Goal: Task Accomplishment & Management: Manage account settings

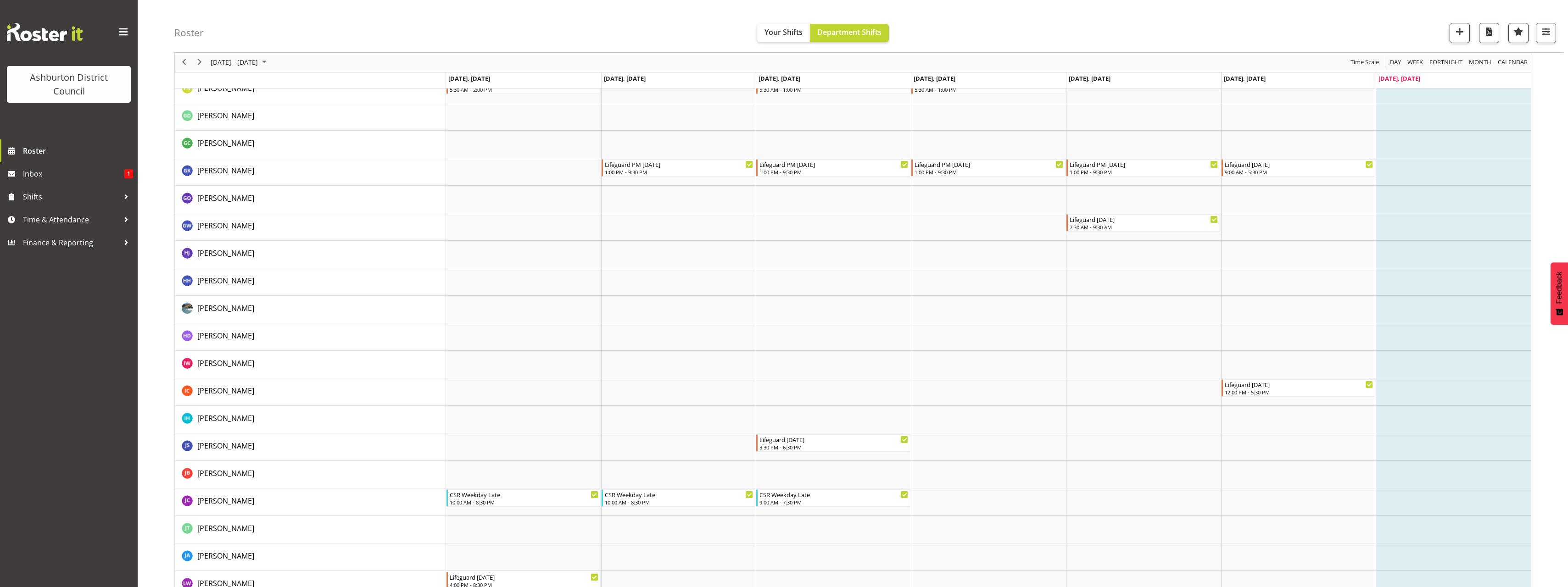
scroll to position [530, 0]
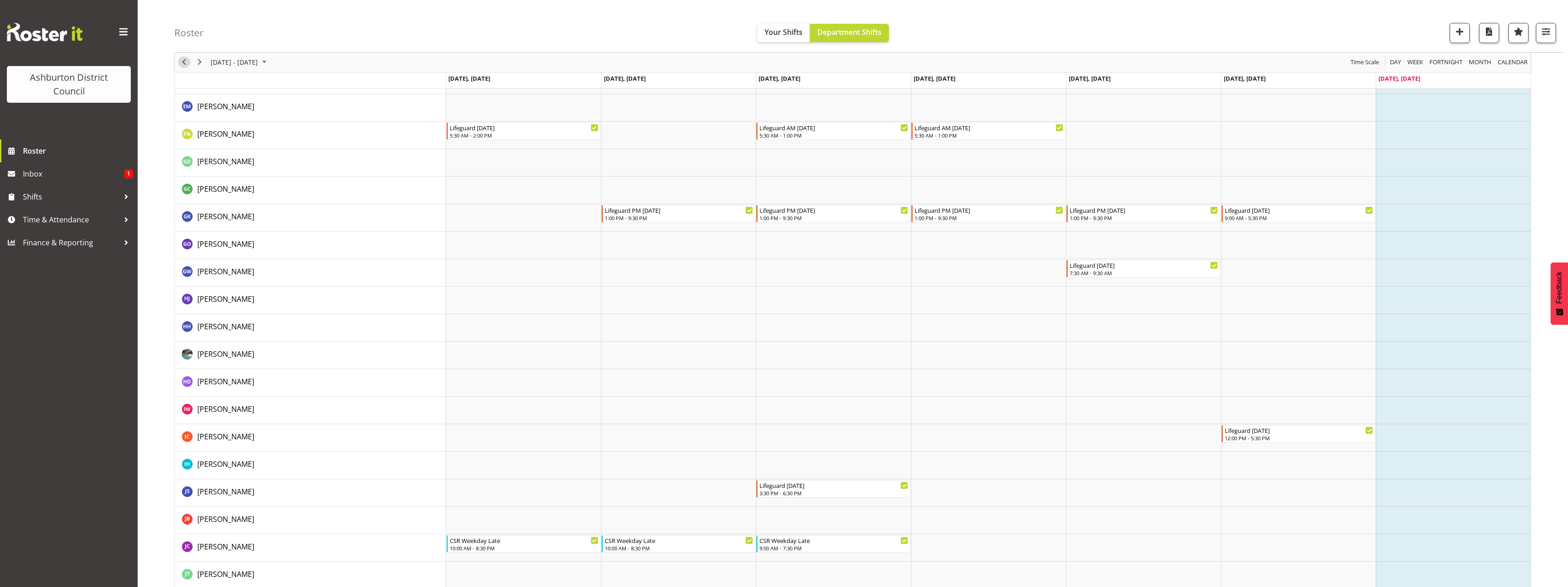
click at [185, 62] on span "Previous" at bounding box center [184, 62] width 11 height 11
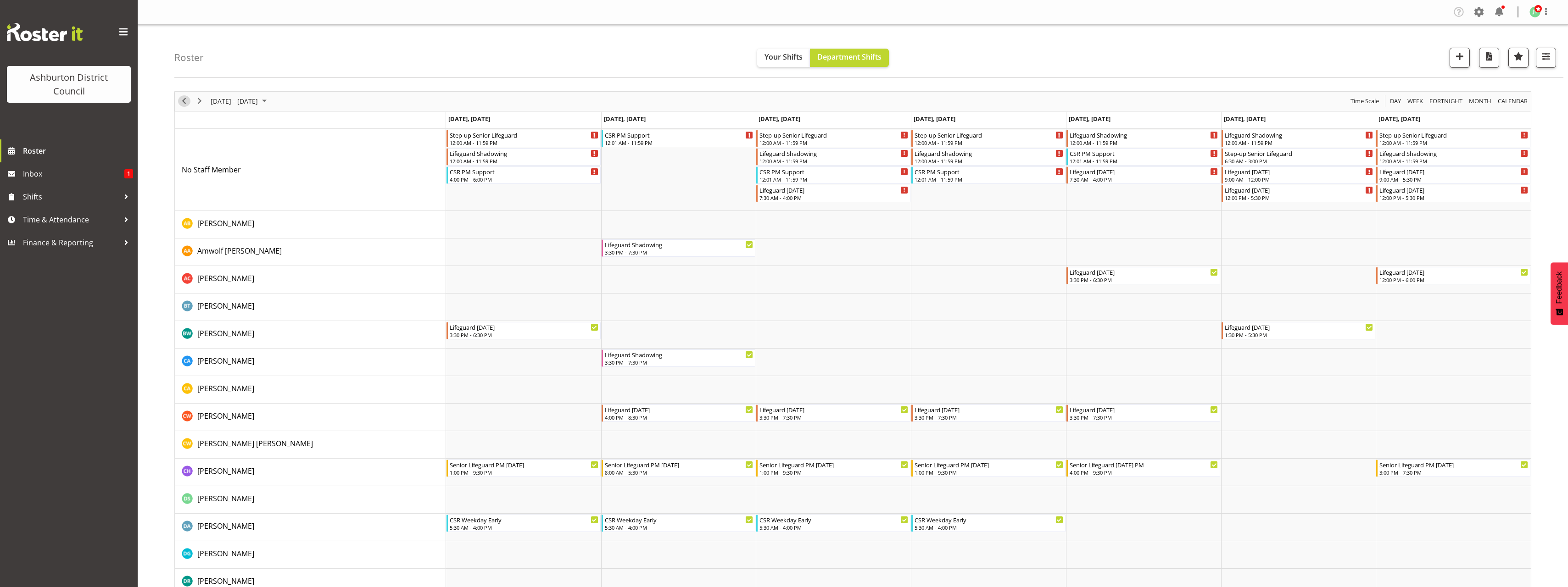
click at [184, 101] on span "Previous" at bounding box center [184, 101] width 11 height 11
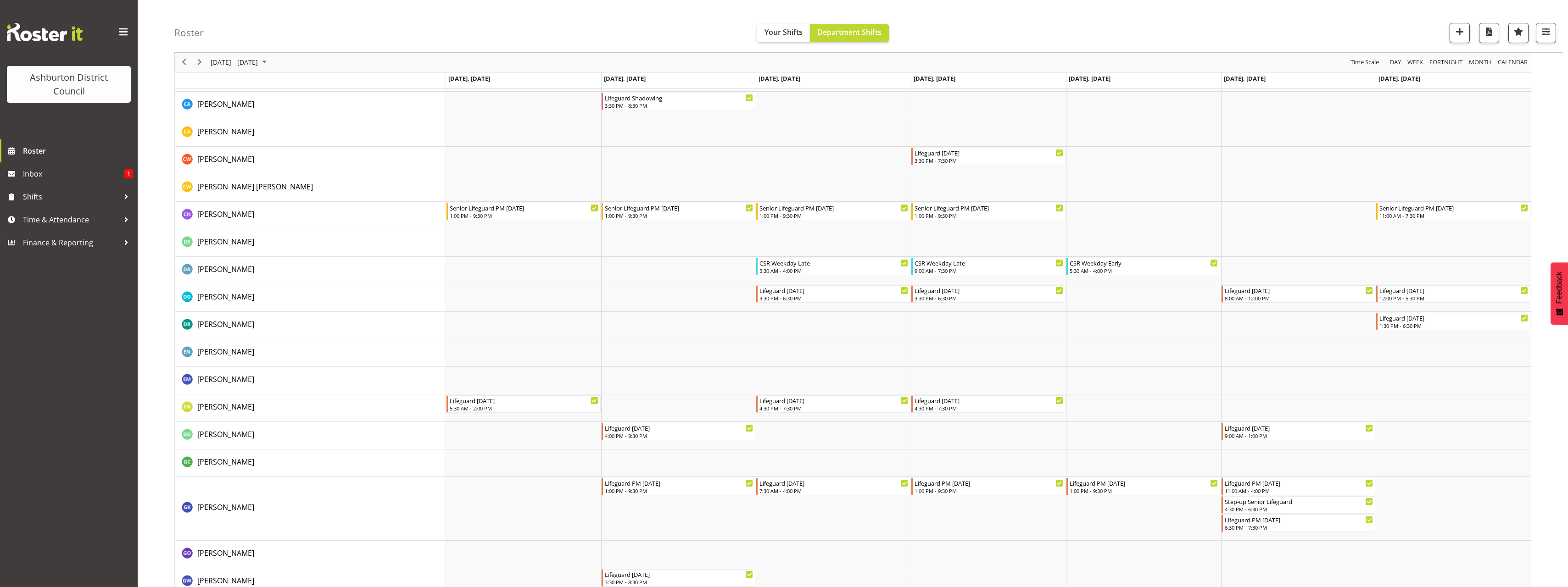
scroll to position [229, 0]
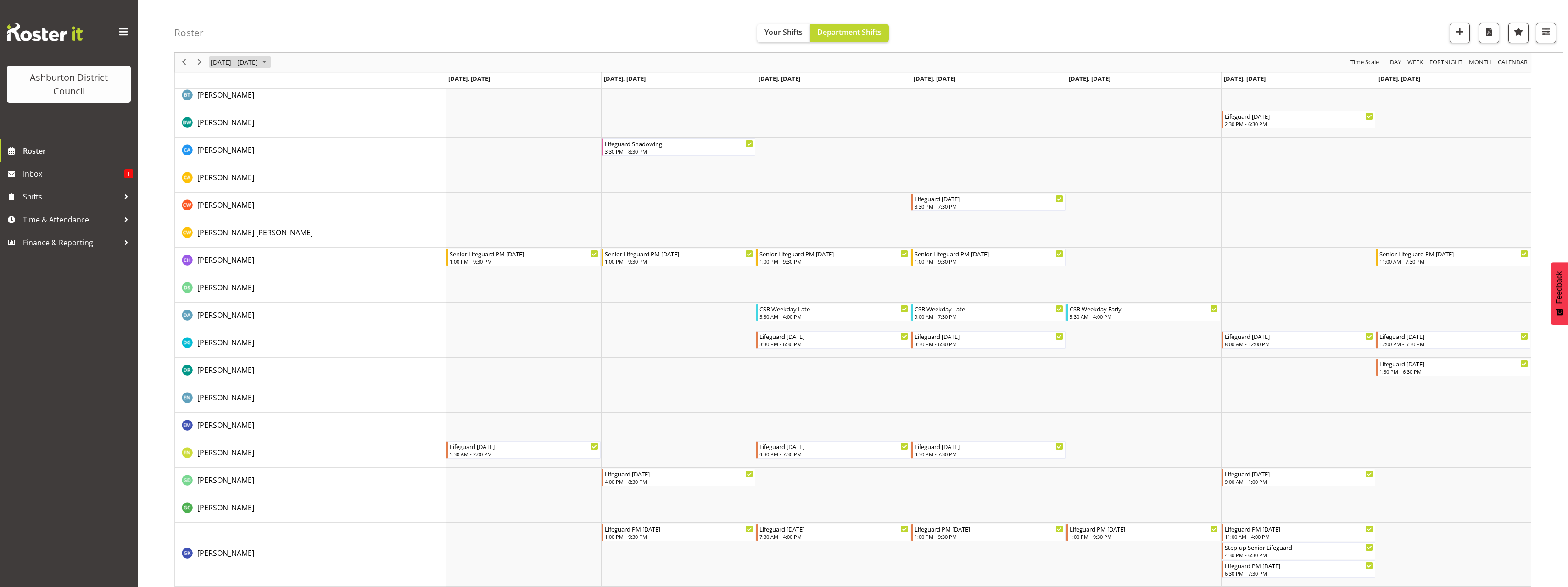
click at [232, 62] on span "[DATE] - [DATE]" at bounding box center [234, 62] width 49 height 11
click at [297, 201] on button "[DATE]" at bounding box center [300, 198] width 31 height 13
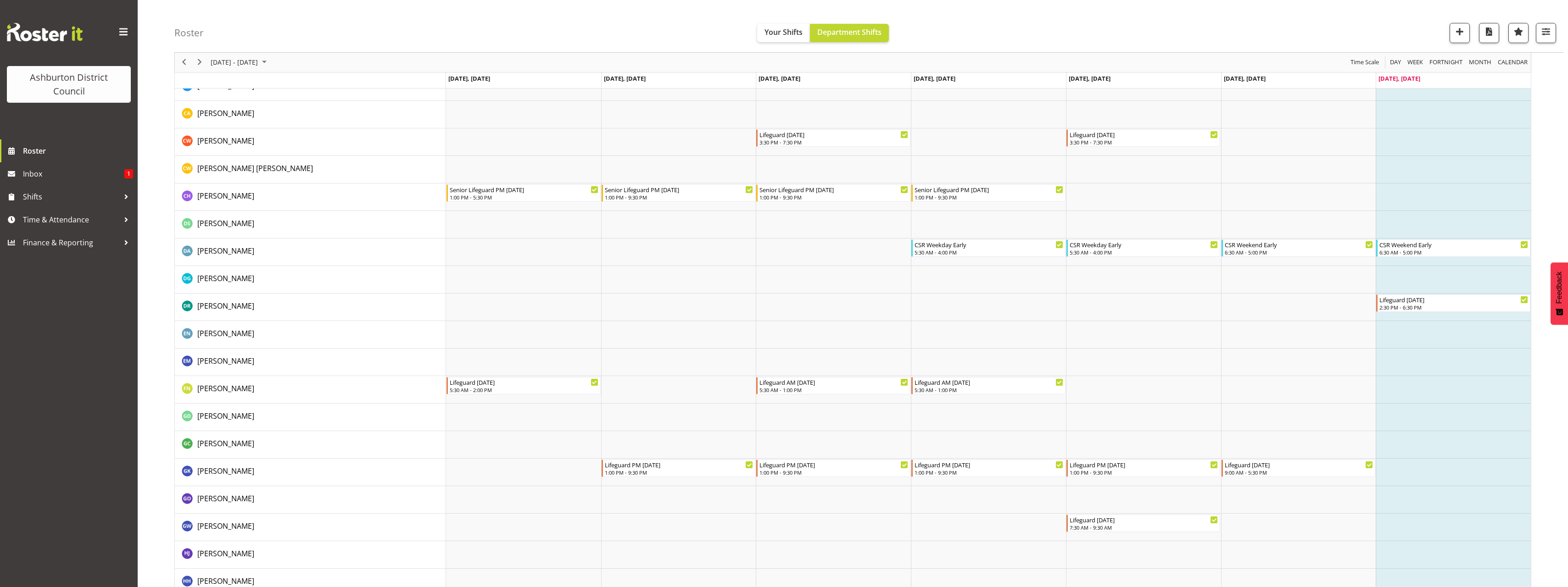
scroll to position [505, 0]
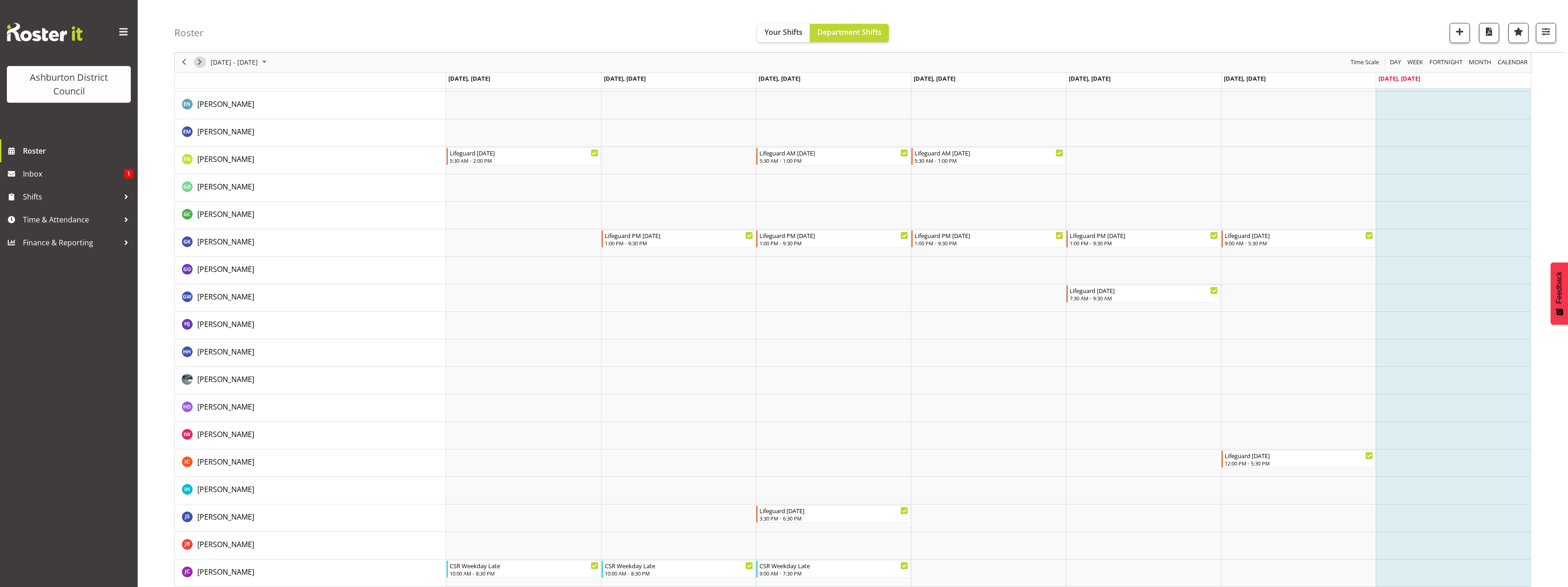
click at [200, 65] on span "Next" at bounding box center [199, 62] width 11 height 11
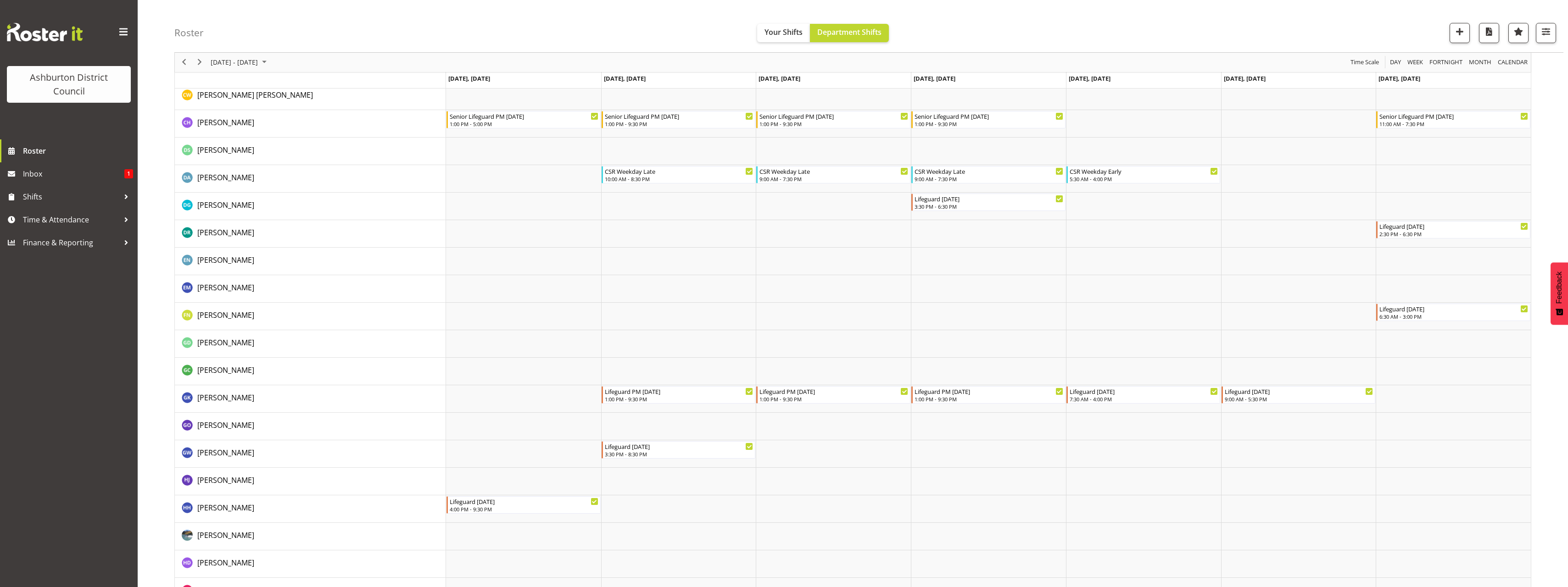
scroll to position [413, 0]
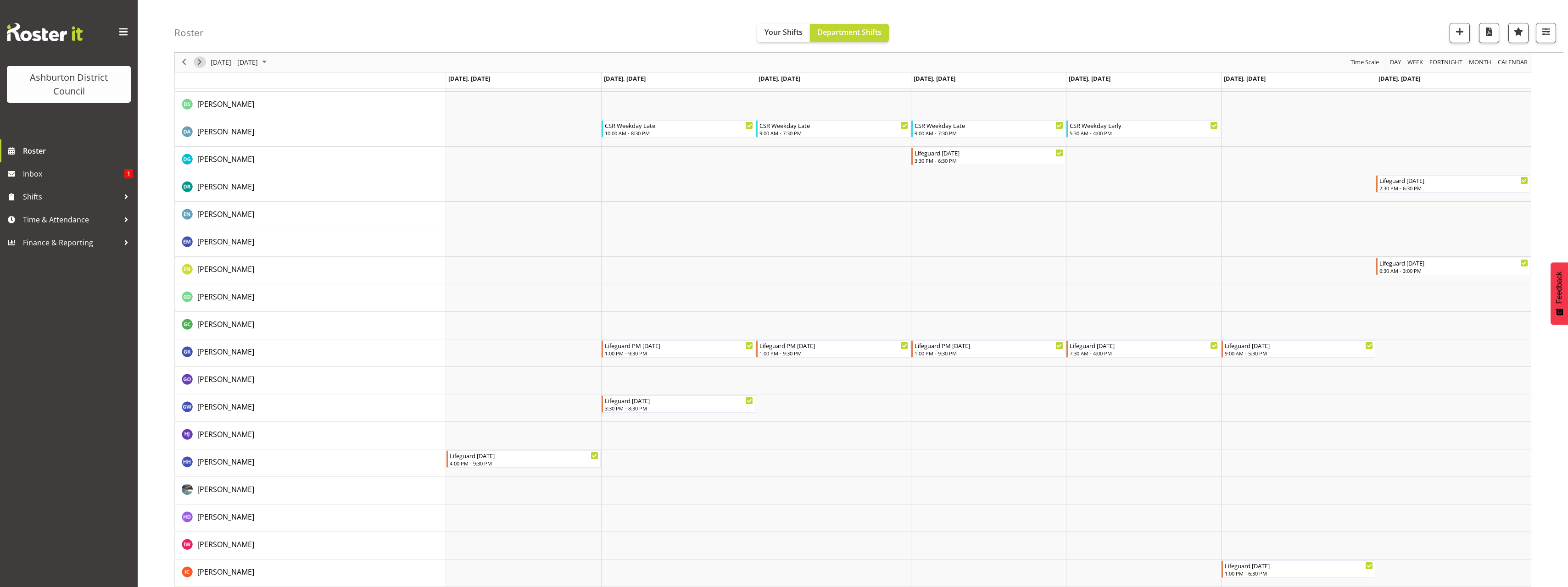
click at [199, 65] on span "Next" at bounding box center [199, 62] width 11 height 11
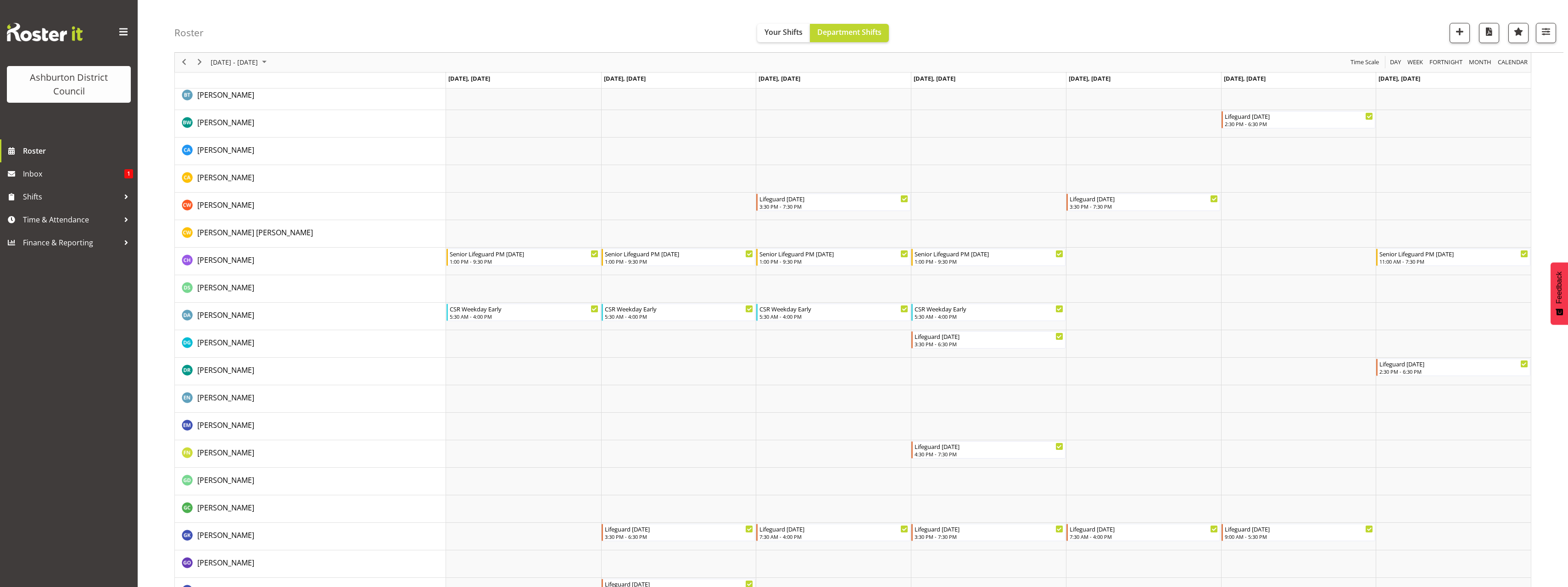
scroll to position [321, 0]
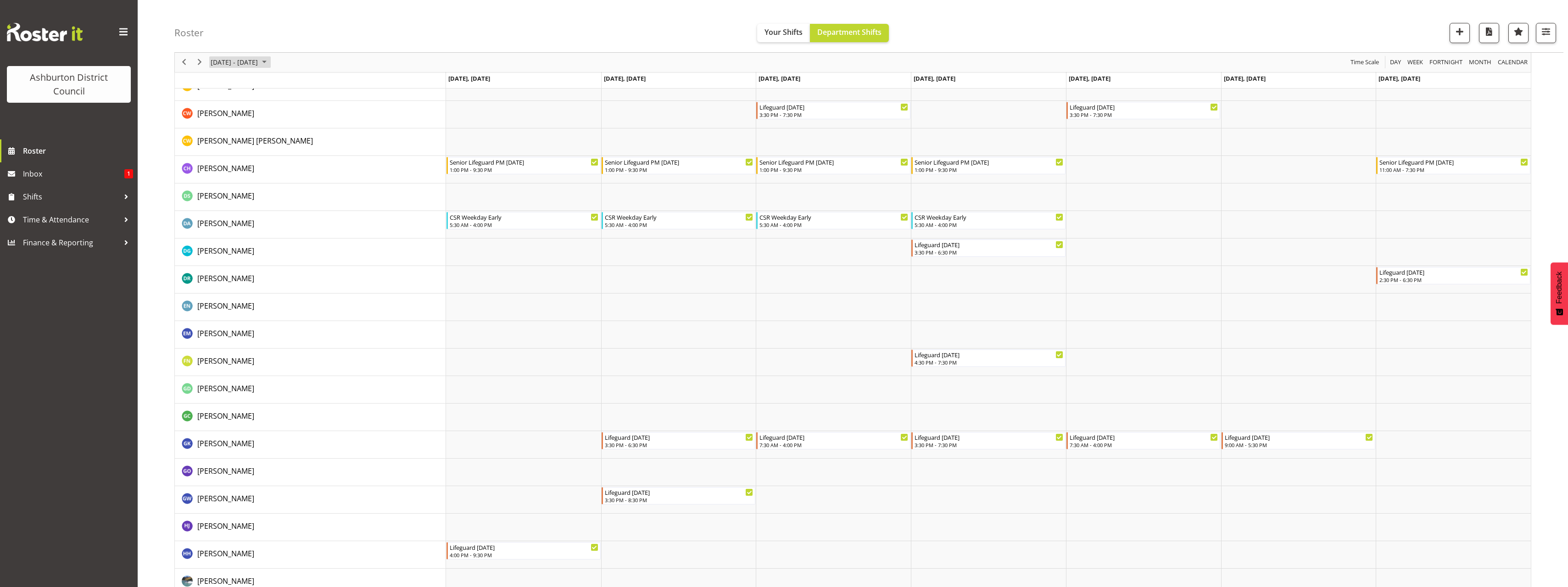
click at [259, 58] on span "[DATE] - [DATE]" at bounding box center [234, 62] width 49 height 11
click at [302, 199] on button "[DATE]" at bounding box center [300, 198] width 31 height 13
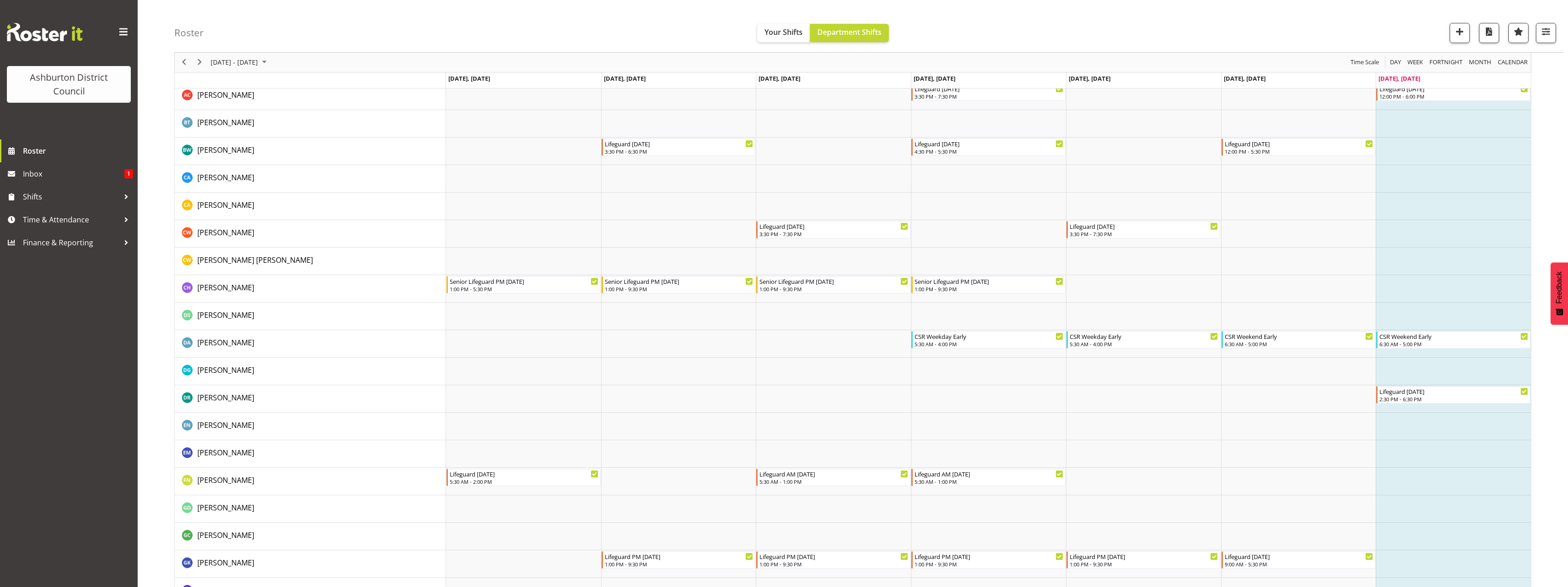
scroll to position [229, 0]
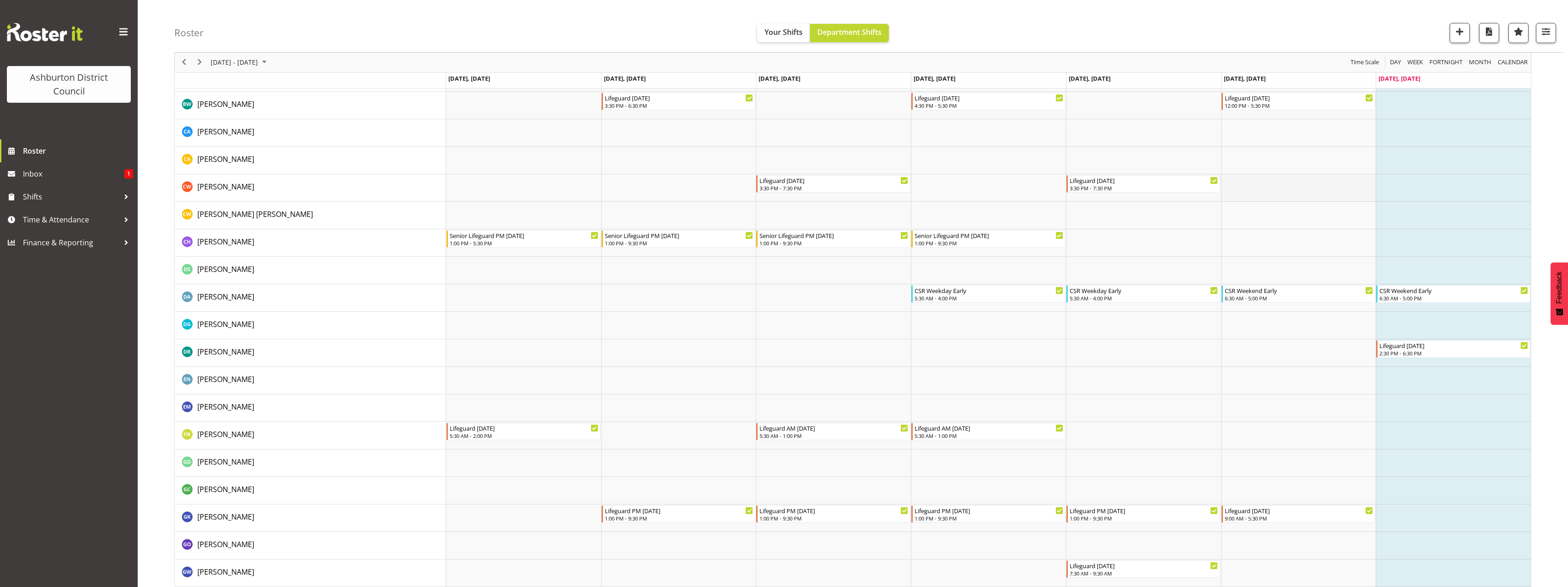
click at [1316, 191] on td "Timeline Week of August 24, 2025" at bounding box center [1299, 188] width 155 height 27
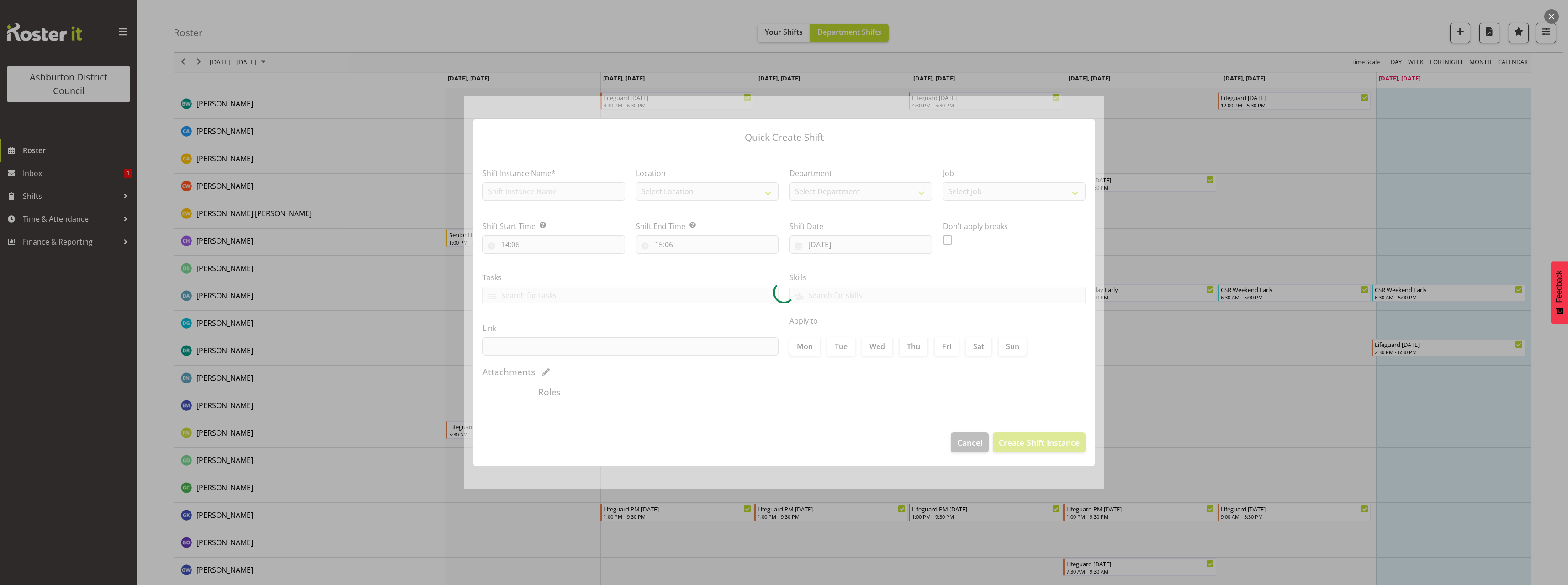
type input "[DATE]"
checkbox input "true"
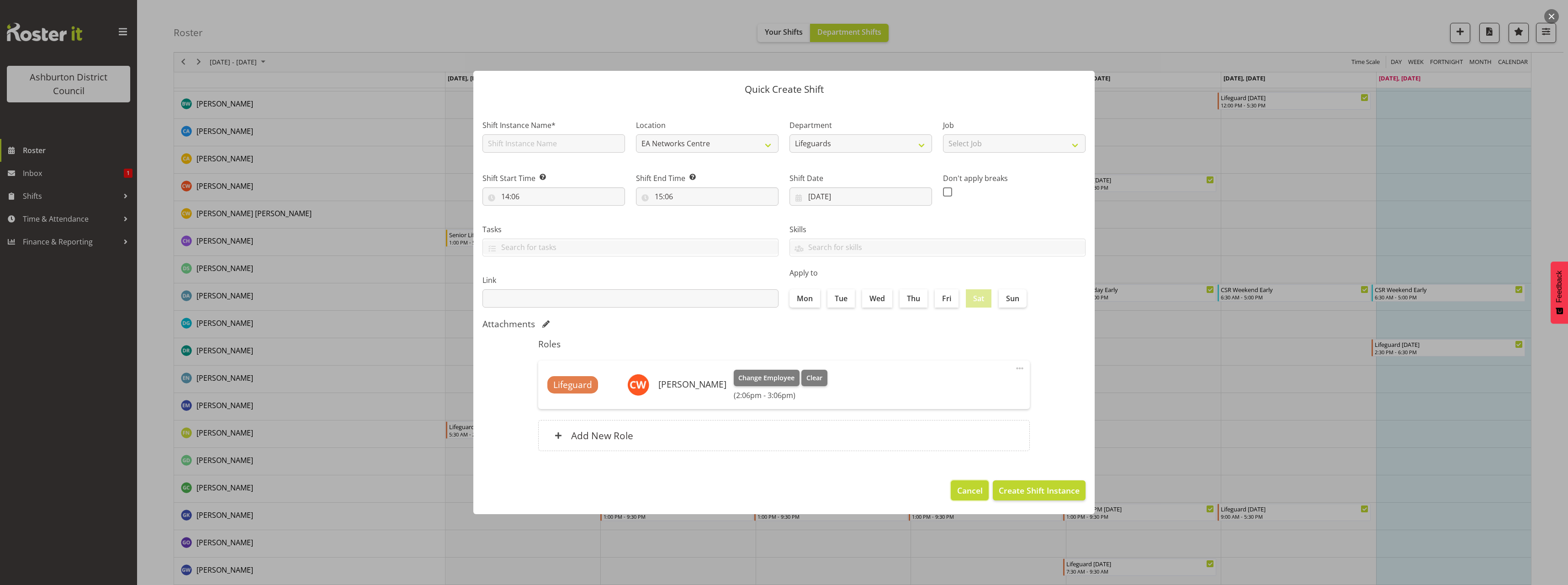
click at [969, 492] on span "Cancel" at bounding box center [969, 490] width 25 height 12
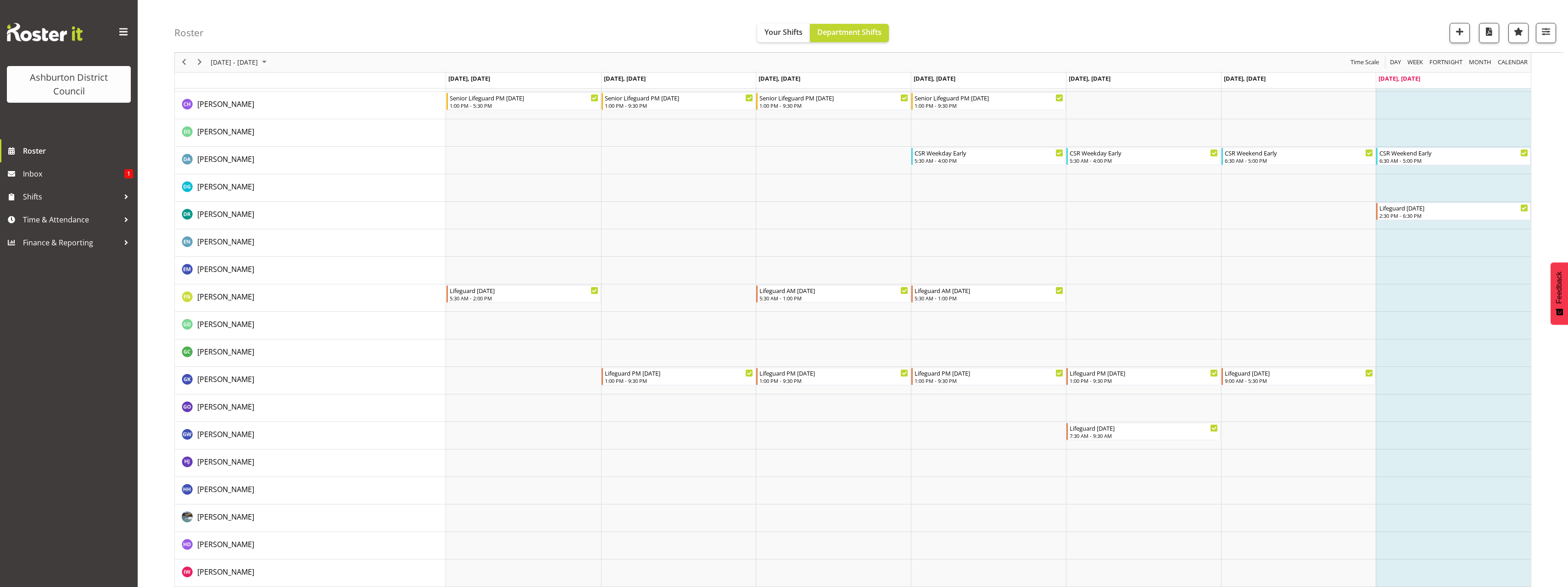
scroll to position [321, 0]
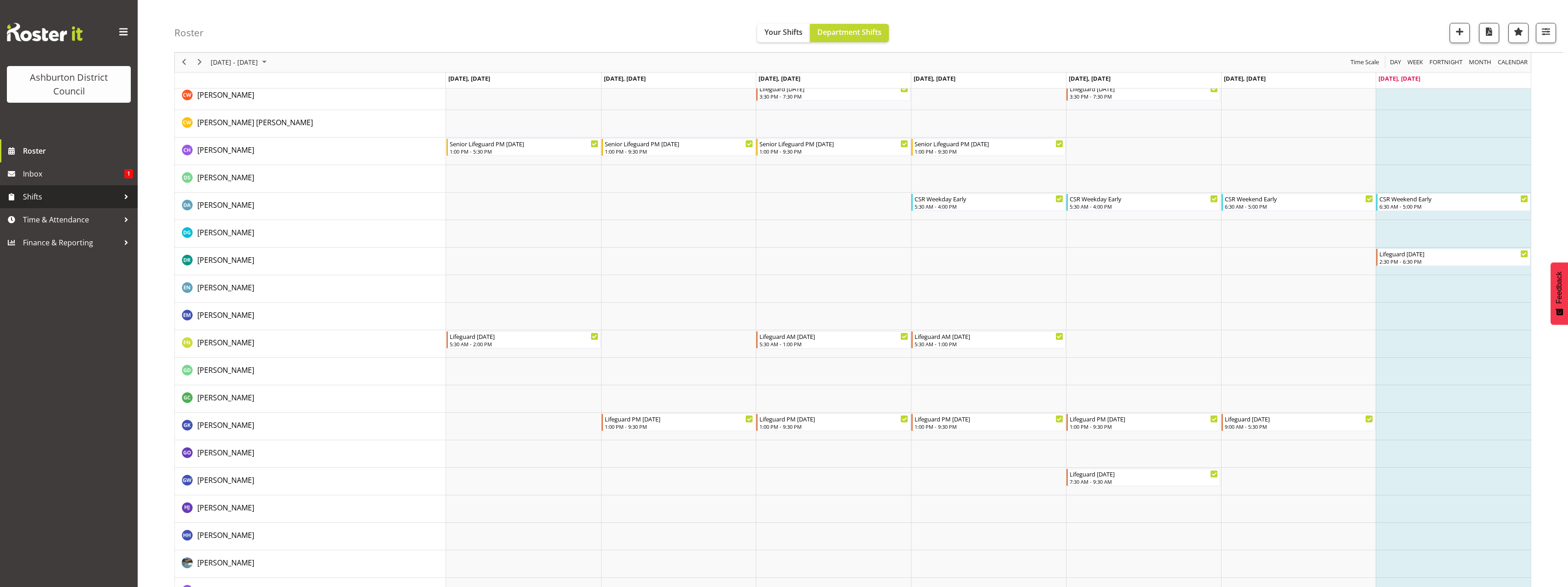
click at [72, 194] on span "Shifts" at bounding box center [71, 197] width 96 height 14
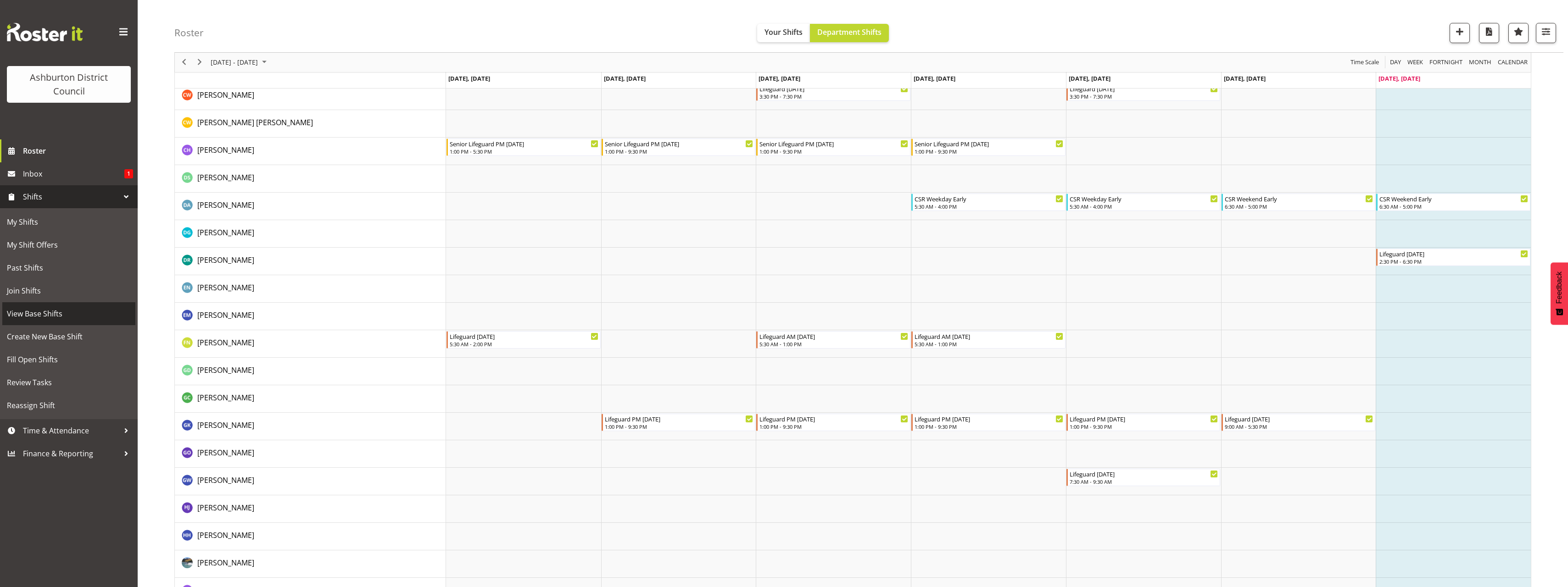
click at [88, 312] on span "View Base Shifts" at bounding box center [68, 314] width 124 height 14
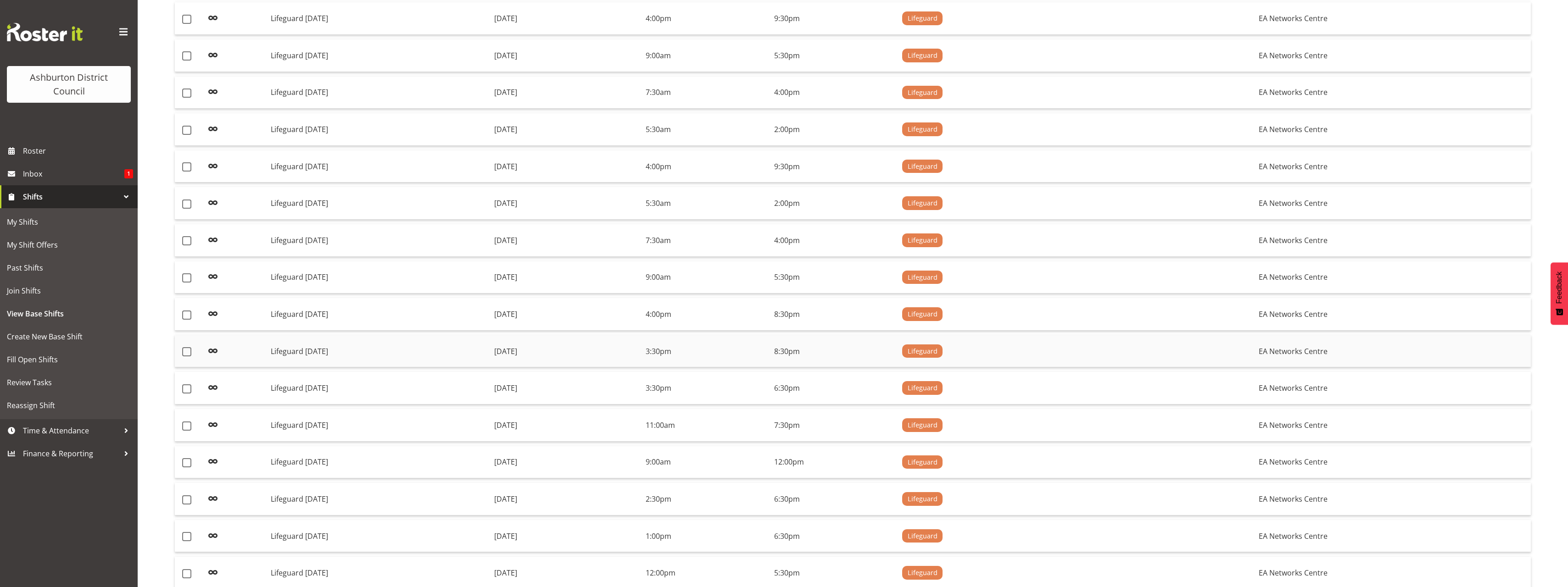
scroll to position [493, 0]
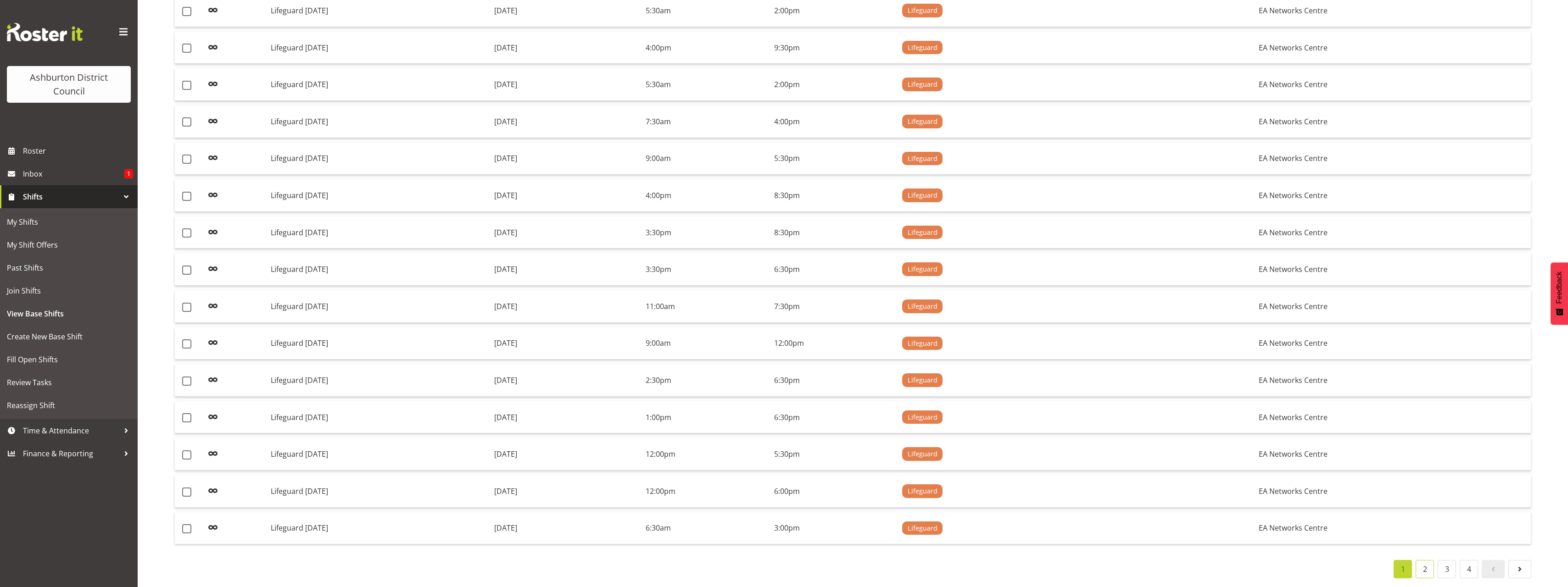
click at [1425, 564] on link "2" at bounding box center [1425, 569] width 18 height 18
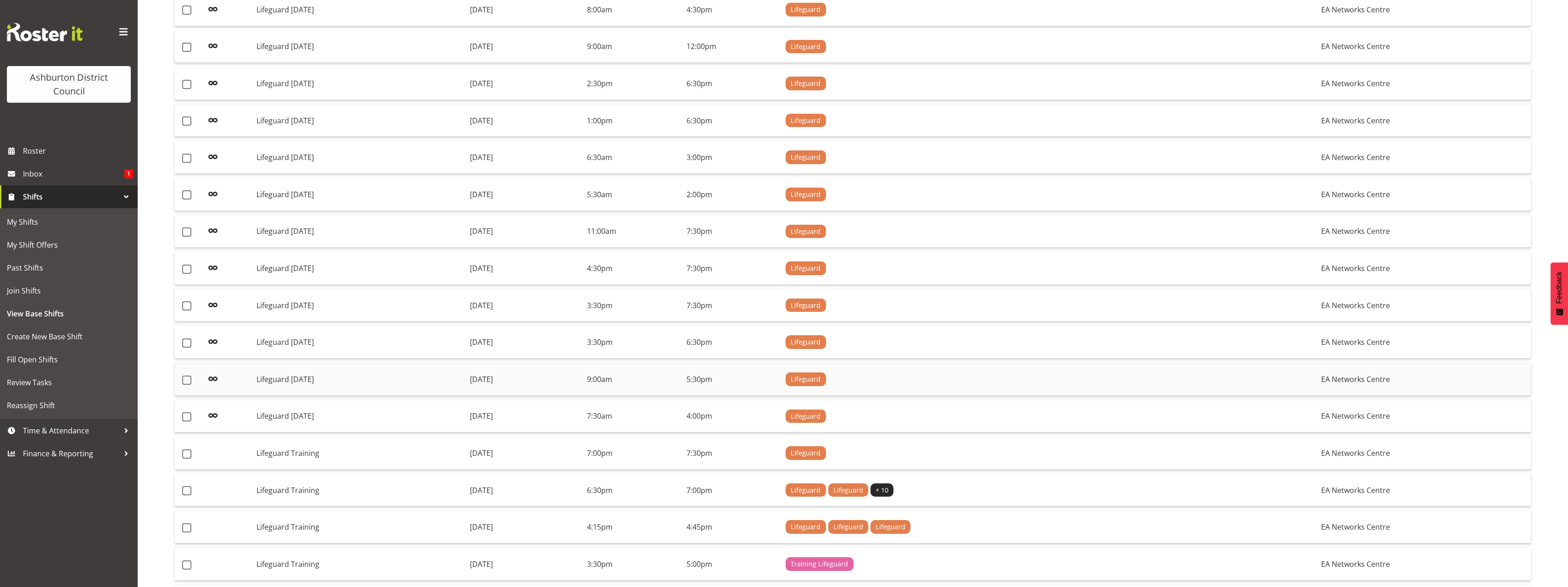
scroll to position [493, 0]
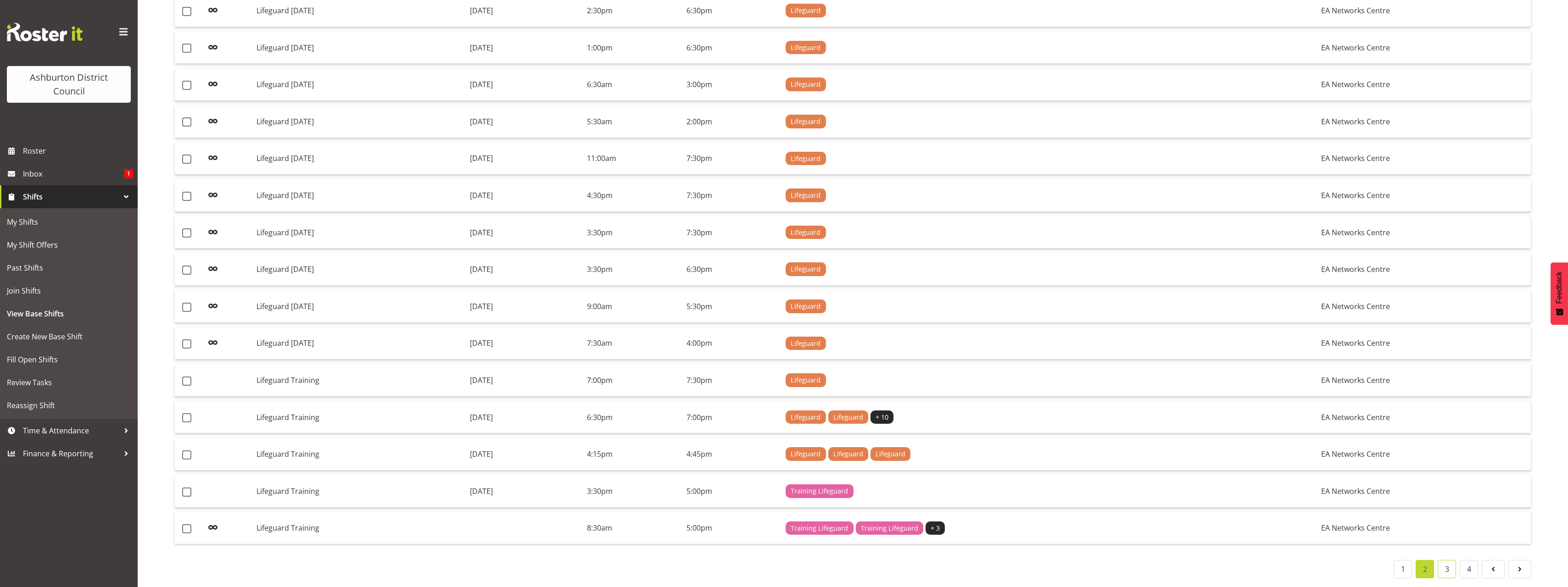
click at [1446, 563] on link "3" at bounding box center [1447, 569] width 18 height 18
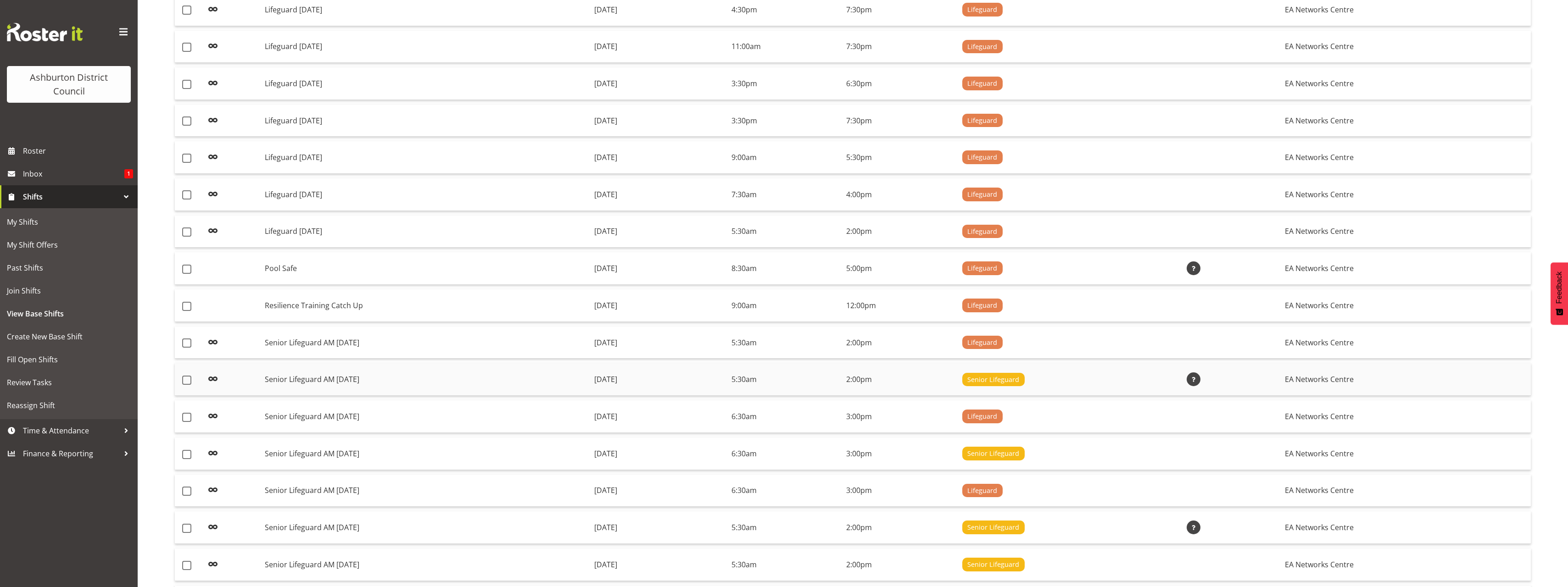
scroll to position [493, 0]
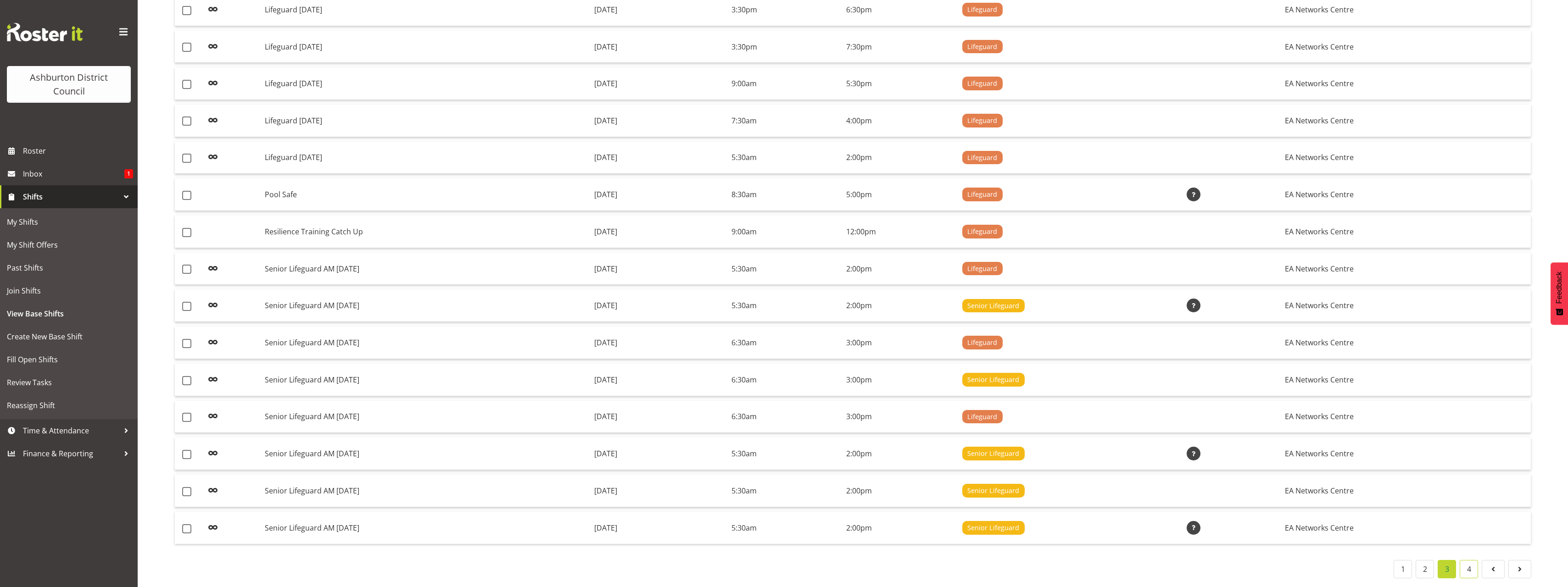
click at [1468, 562] on link "4" at bounding box center [1469, 569] width 18 height 18
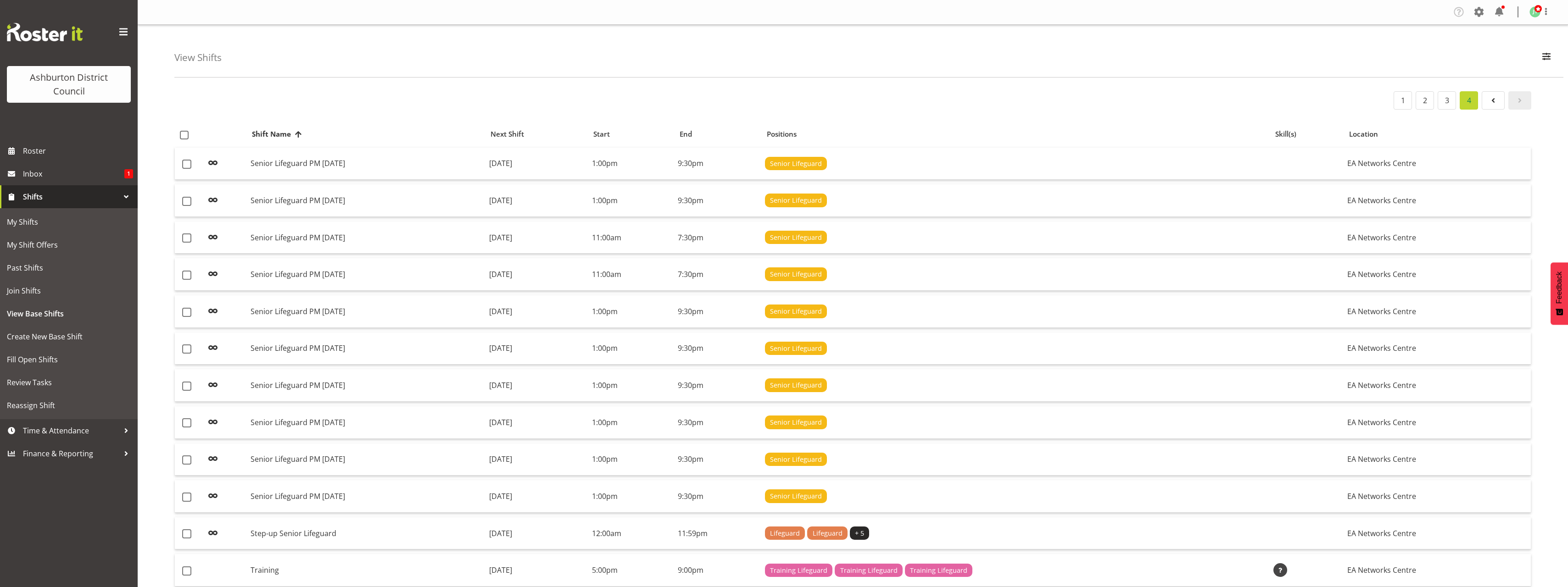
click at [58, 194] on span "Shifts" at bounding box center [71, 197] width 96 height 14
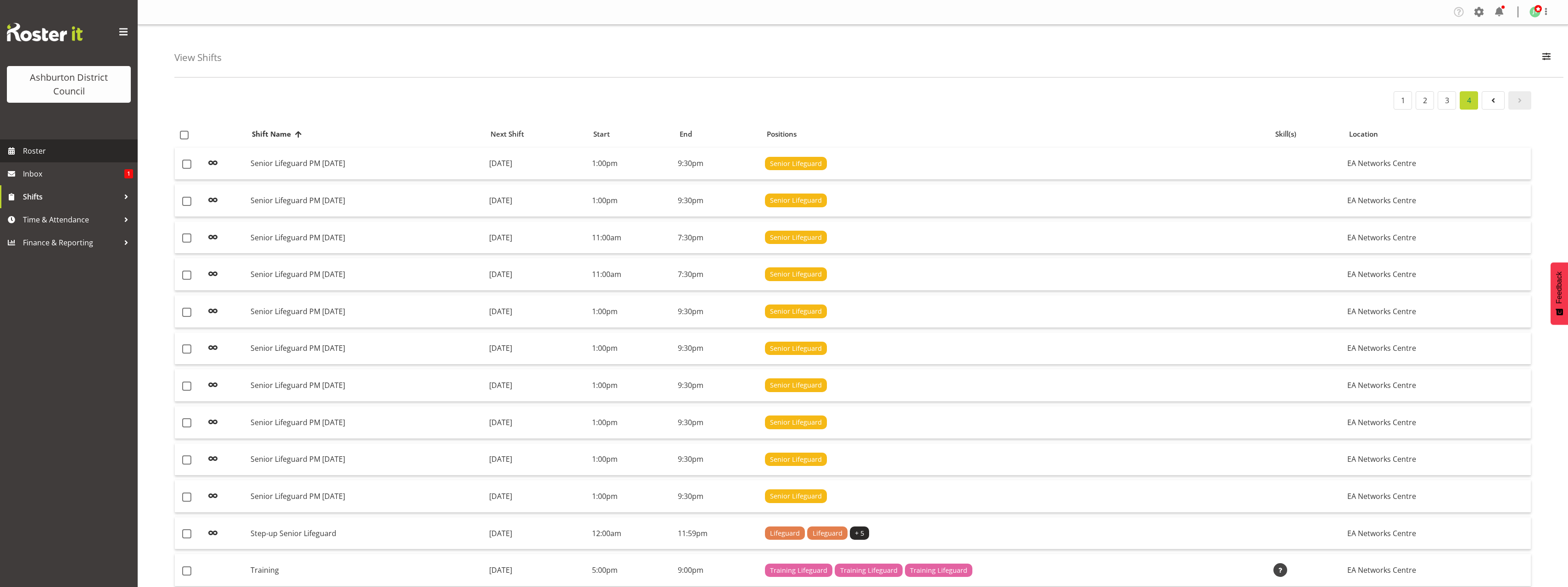
click at [55, 149] on span "Roster" at bounding box center [78, 150] width 110 height 14
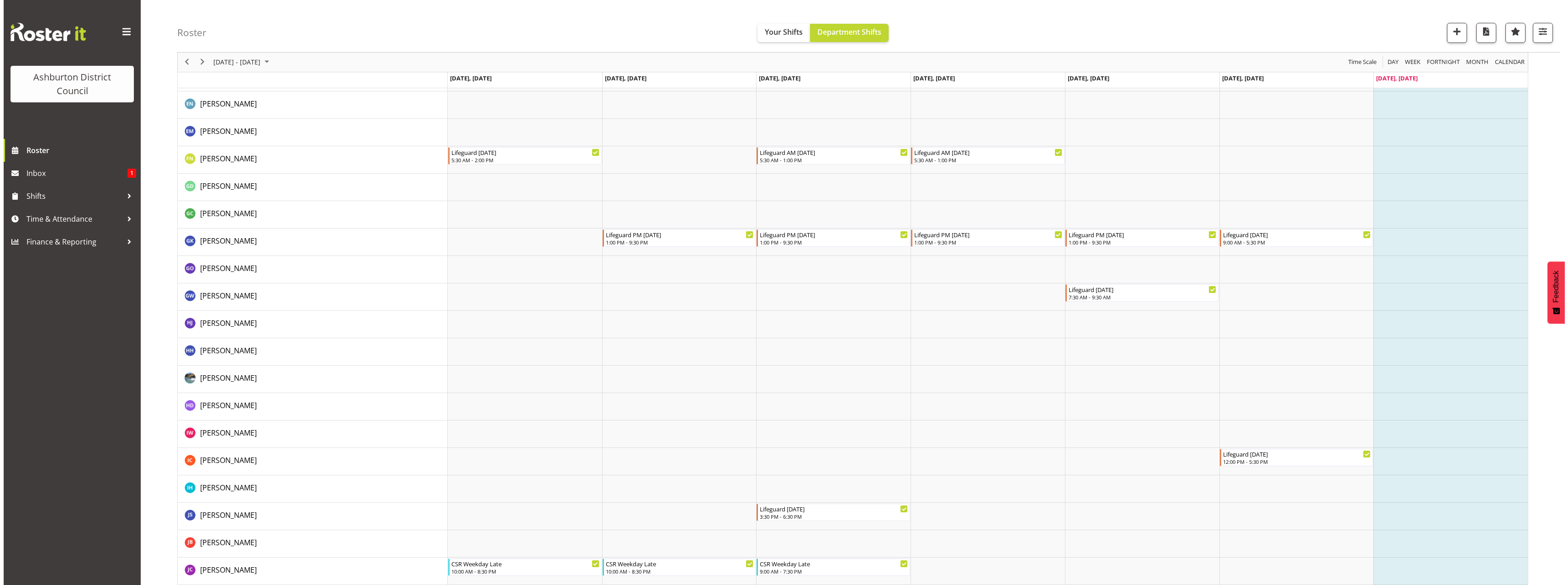
scroll to position [548, 0]
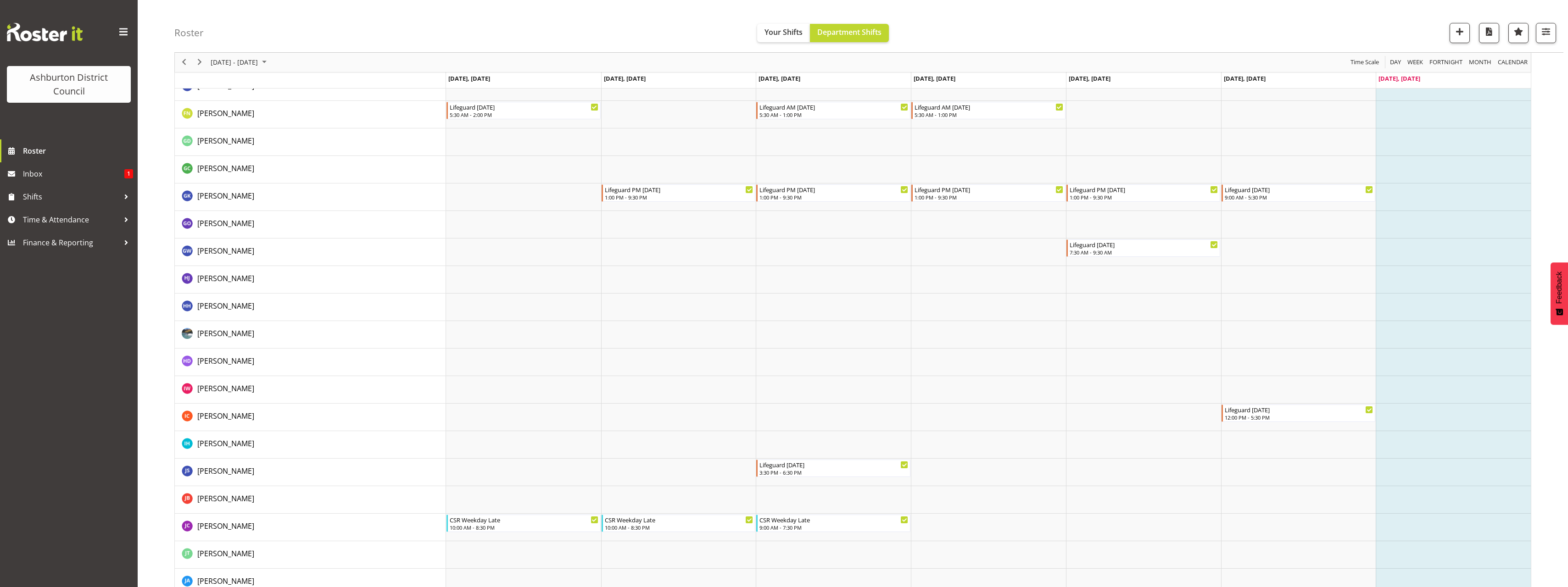
click at [1417, 445] on td "Timeline Week of August 24, 2025" at bounding box center [1454, 445] width 155 height 27
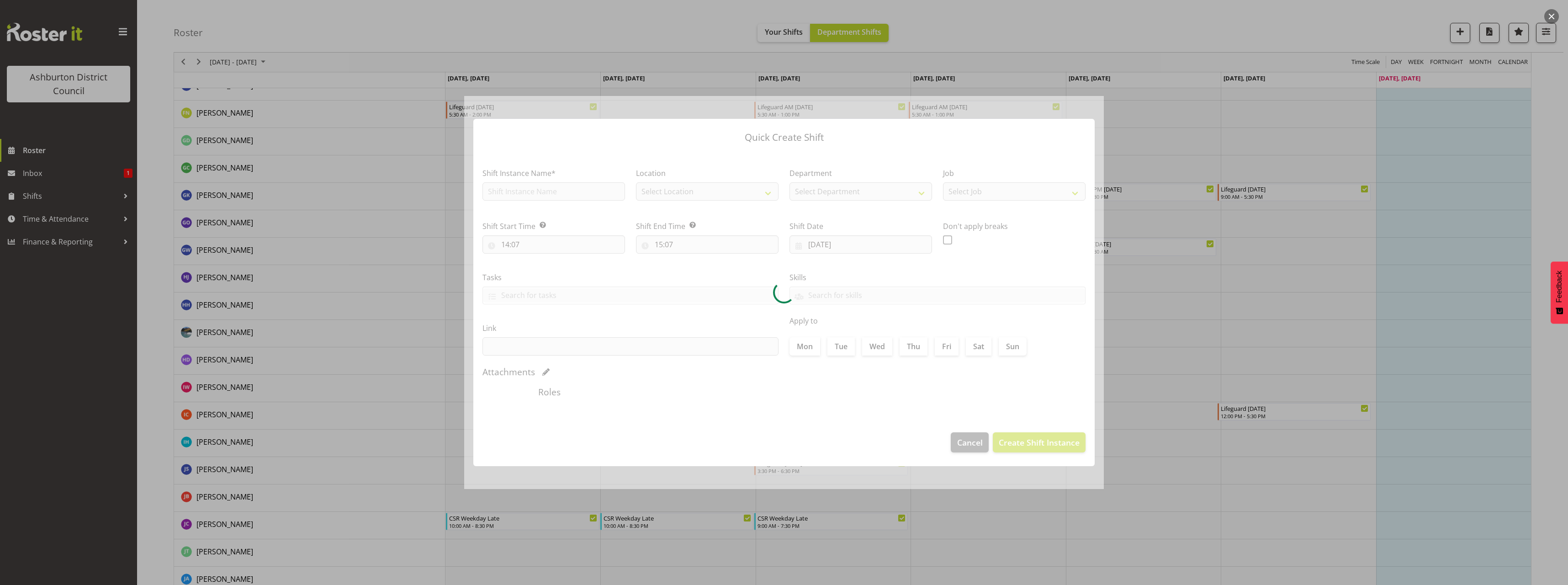
checkbox input "true"
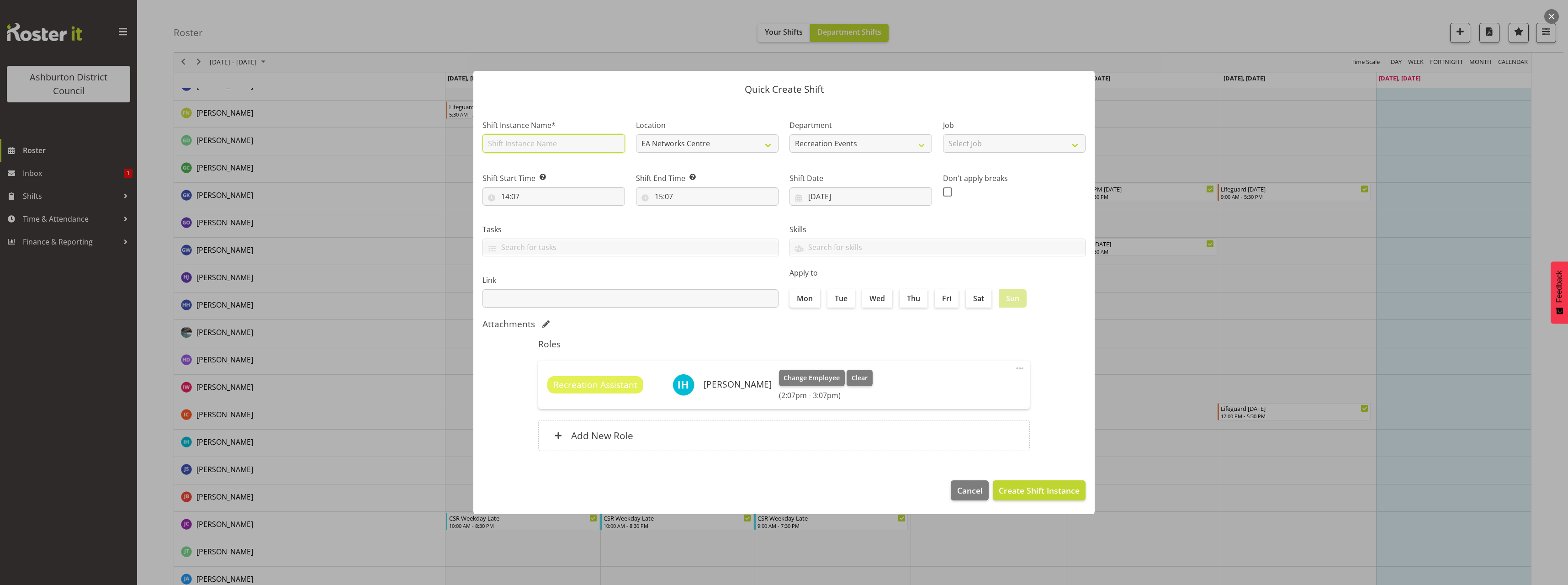
click at [554, 147] on input "text" at bounding box center [554, 143] width 142 height 18
type input "YAY! Sport"
click at [553, 199] on input "14:07" at bounding box center [554, 196] width 142 height 18
click at [541, 221] on select "00 01 02 03 04 05 06 07 08 09 10 11 12 13 14 15 16 17 18 19 20 21 22 23" at bounding box center [545, 220] width 21 height 18
select select "9"
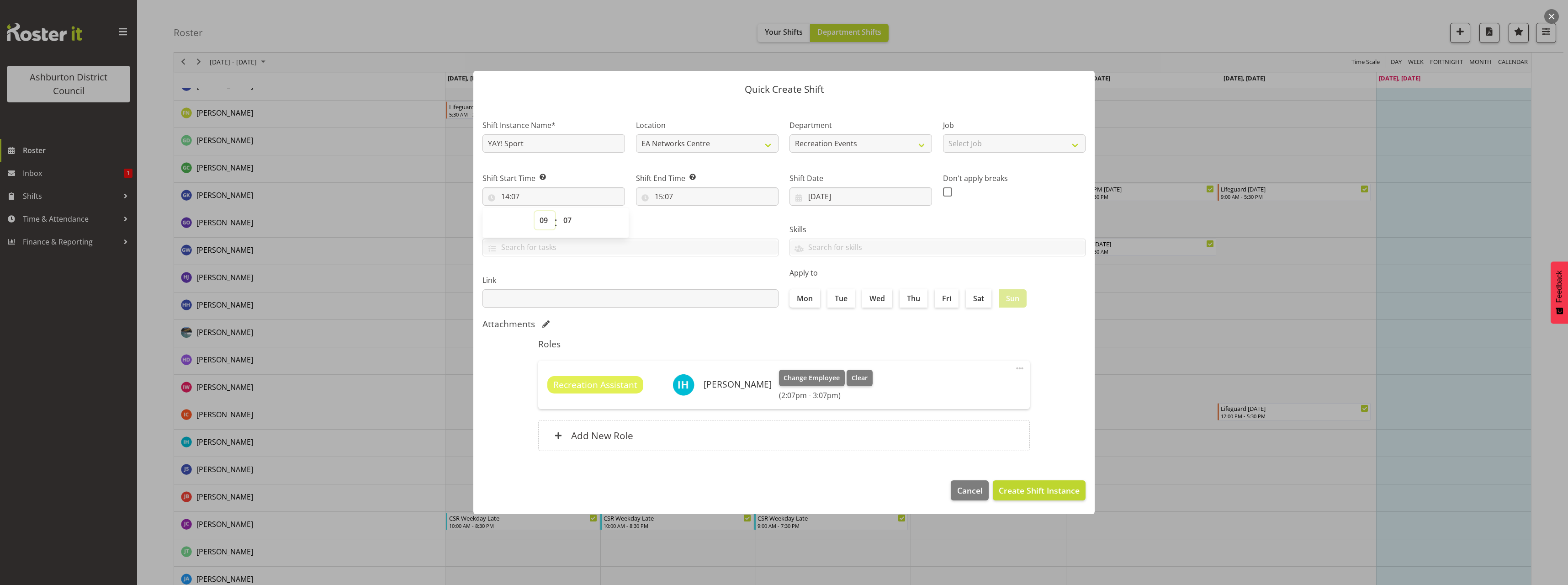
click at [535, 211] on select "00 01 02 03 04 05 06 07 08 09 10 11 12 13 14 15 16 17 18 19 20 21 22 23" at bounding box center [545, 220] width 21 height 18
type input "09:07"
drag, startPoint x: 558, startPoint y: 226, endPoint x: 564, endPoint y: 226, distance: 6.0
click at [558, 226] on div "00 01 02 03 04 05 06 07 08 09 10 11 12 13 14 15 16 17 18 19 20 21 22 23 24 25 2…" at bounding box center [567, 223] width 21 height 23
click at [564, 227] on select "00 01 02 03 04 05 06 07 08 09 10 11 12 13 14 15 16 17 18 19 20 21 22 23 24 25 2…" at bounding box center [568, 220] width 21 height 18
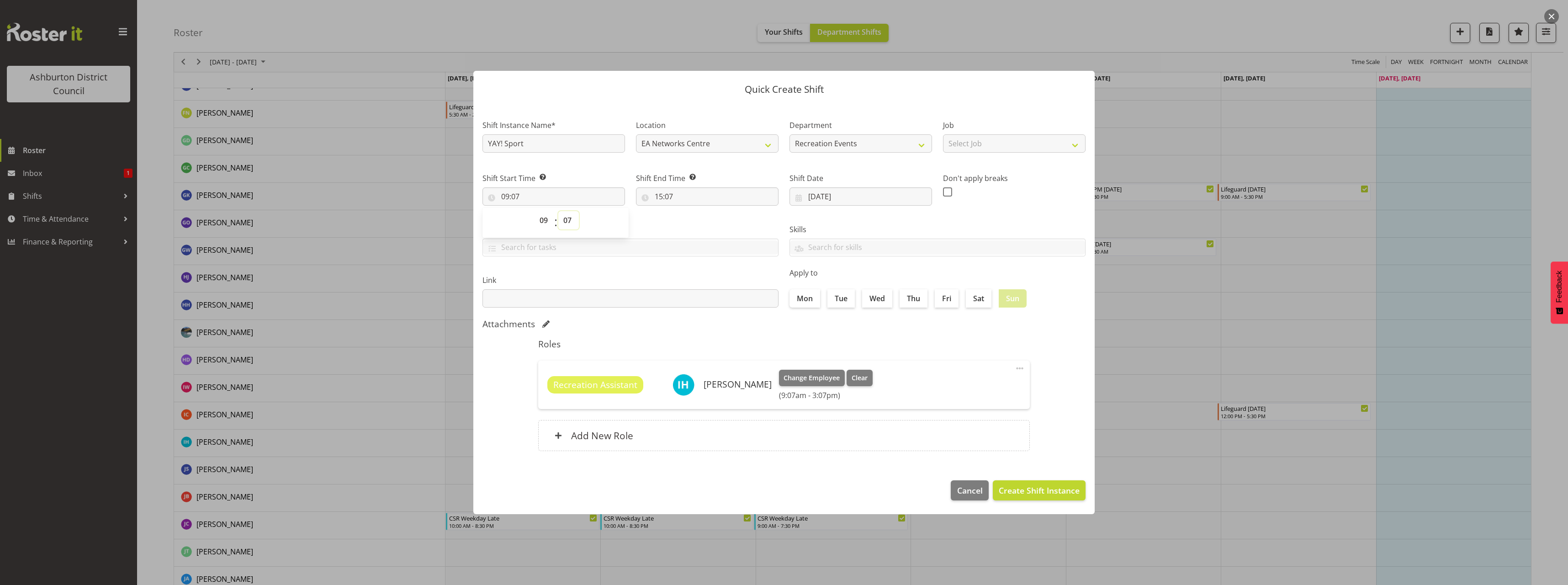
select select "45"
click at [558, 211] on select "00 01 02 03 04 05 06 07 08 09 10 11 12 13 14 15 16 17 18 19 20 21 22 23 24 25 2…" at bounding box center [568, 220] width 21 height 18
type input "09:45"
click at [660, 191] on input "15:07" at bounding box center [707, 196] width 142 height 18
click at [696, 221] on select "00 01 02 03 04 05 06 07 08 09 10 11 12 13 14 15 16 17 18 19 20 21 22 23" at bounding box center [698, 220] width 21 height 18
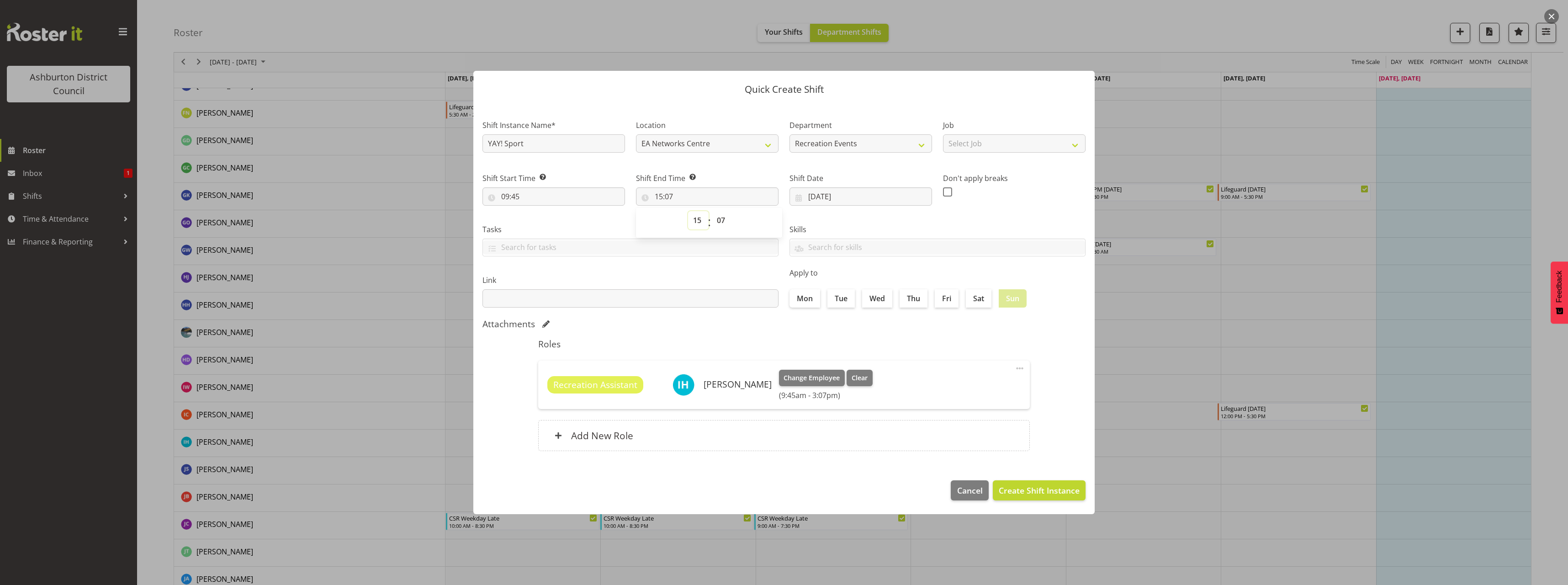
select select "12"
click at [688, 211] on select "00 01 02 03 04 05 06 07 08 09 10 11 12 13 14 15 16 17 18 19 20 21 22 23" at bounding box center [698, 220] width 21 height 18
type input "12:07"
click at [718, 225] on select "00 01 02 03 04 05 06 07 08 09 10 11 12 13 14 15 16 17 18 19 20 21 22 23 24 25 2…" at bounding box center [722, 220] width 21 height 18
select select "15"
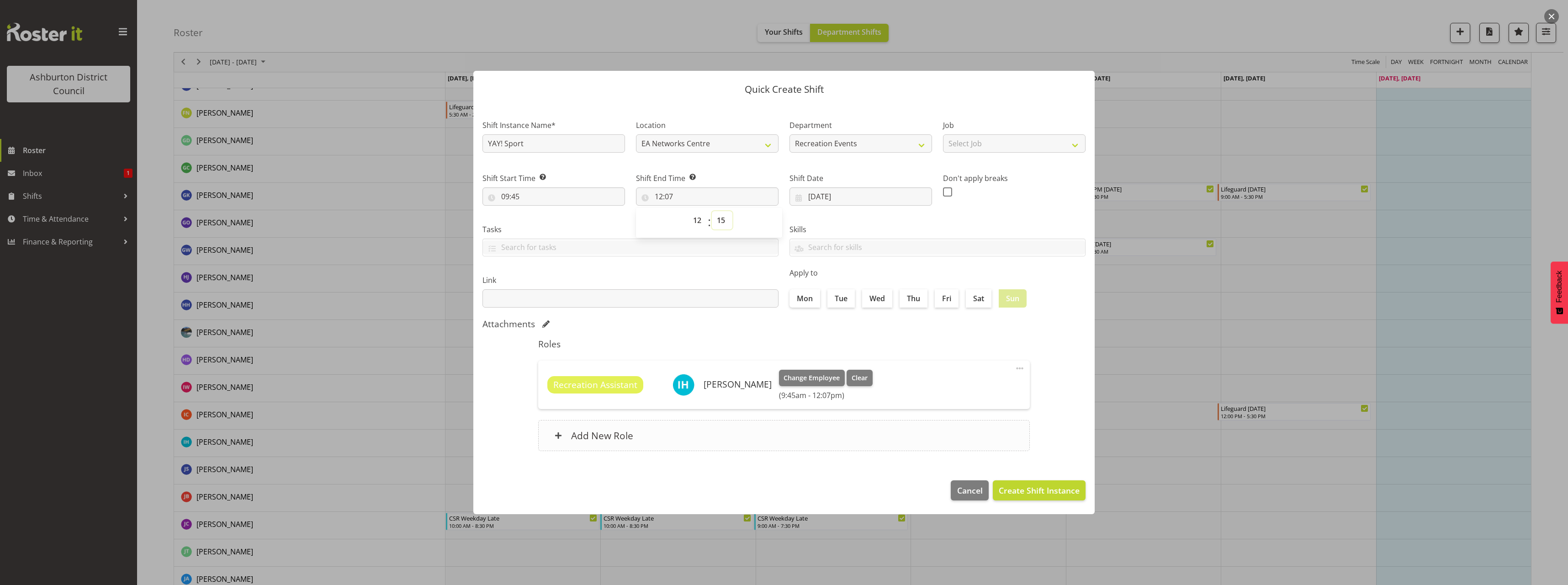
click at [712, 211] on select "00 01 02 03 04 05 06 07 08 09 10 11 12 13 14 15 16 17 18 19 20 21 22 23 24 25 2…" at bounding box center [722, 220] width 21 height 18
type input "12:15"
click at [915, 221] on div "Skills Senior Lifeguard PLPC Reception Unavailable Holiday Programme Library St…" at bounding box center [937, 237] width 307 height 51
click at [602, 434] on h6 "Add New Role" at bounding box center [602, 436] width 62 height 12
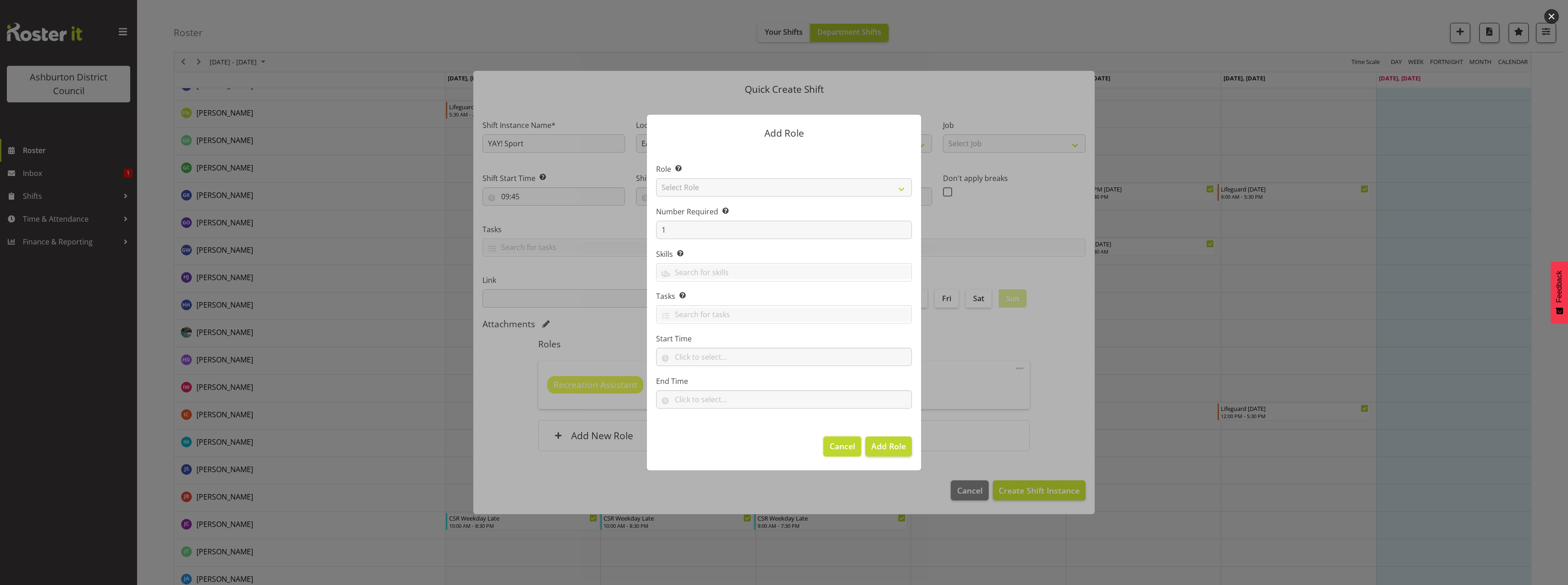
click at [852, 448] on span "Cancel" at bounding box center [842, 446] width 25 height 12
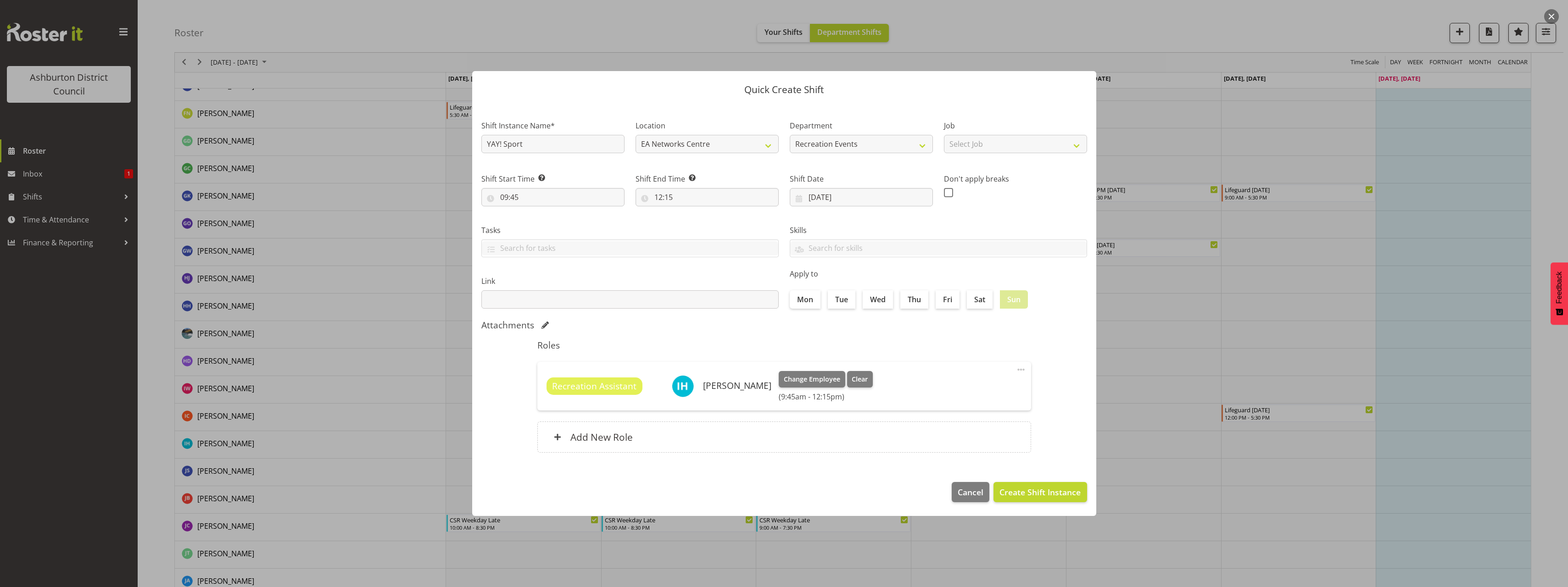
click at [1021, 372] on span at bounding box center [1021, 370] width 11 height 11
click at [982, 392] on link "Edit" at bounding box center [983, 390] width 88 height 17
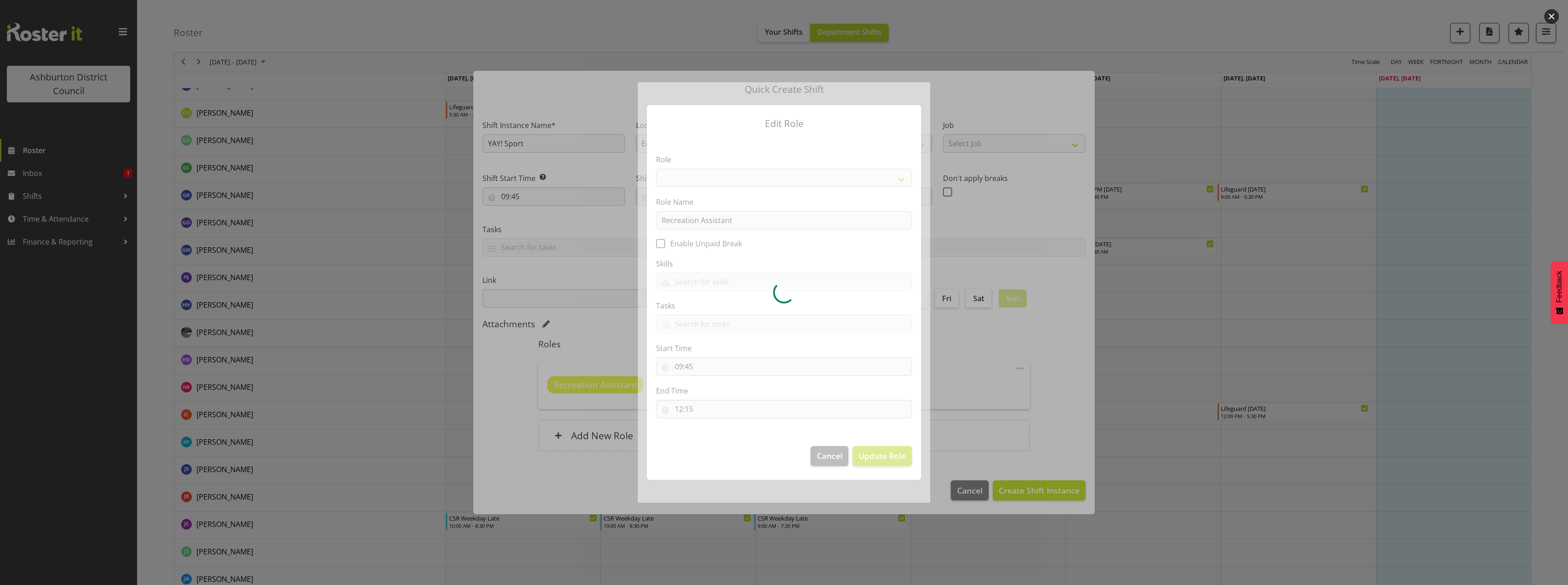
select select "84"
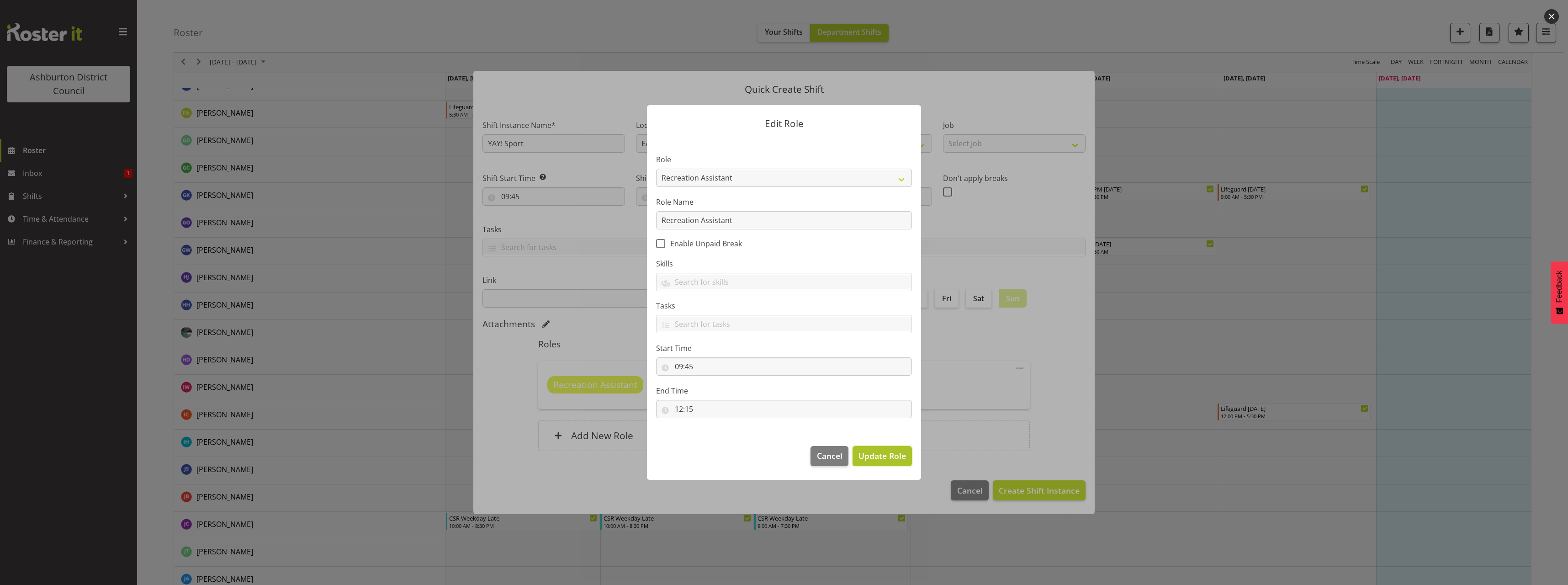
click at [891, 455] on span "Update Role" at bounding box center [882, 456] width 47 height 12
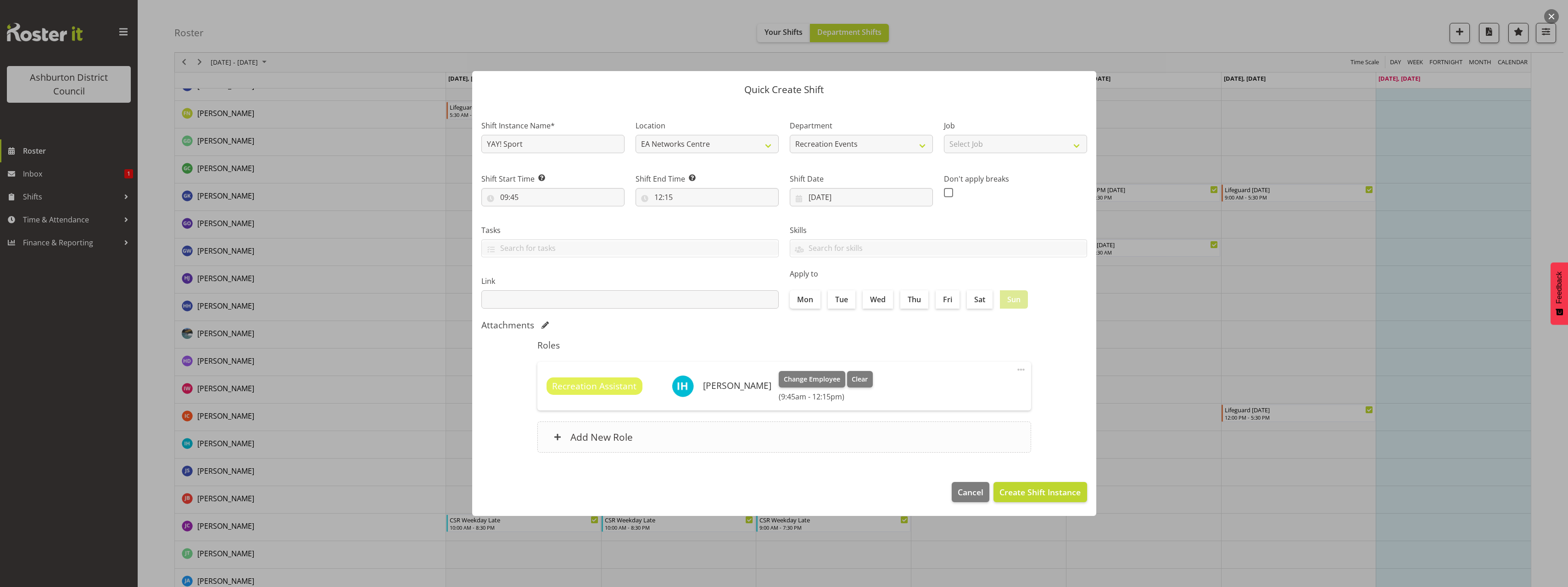
click at [608, 443] on h6 "Add New Role" at bounding box center [601, 437] width 62 height 12
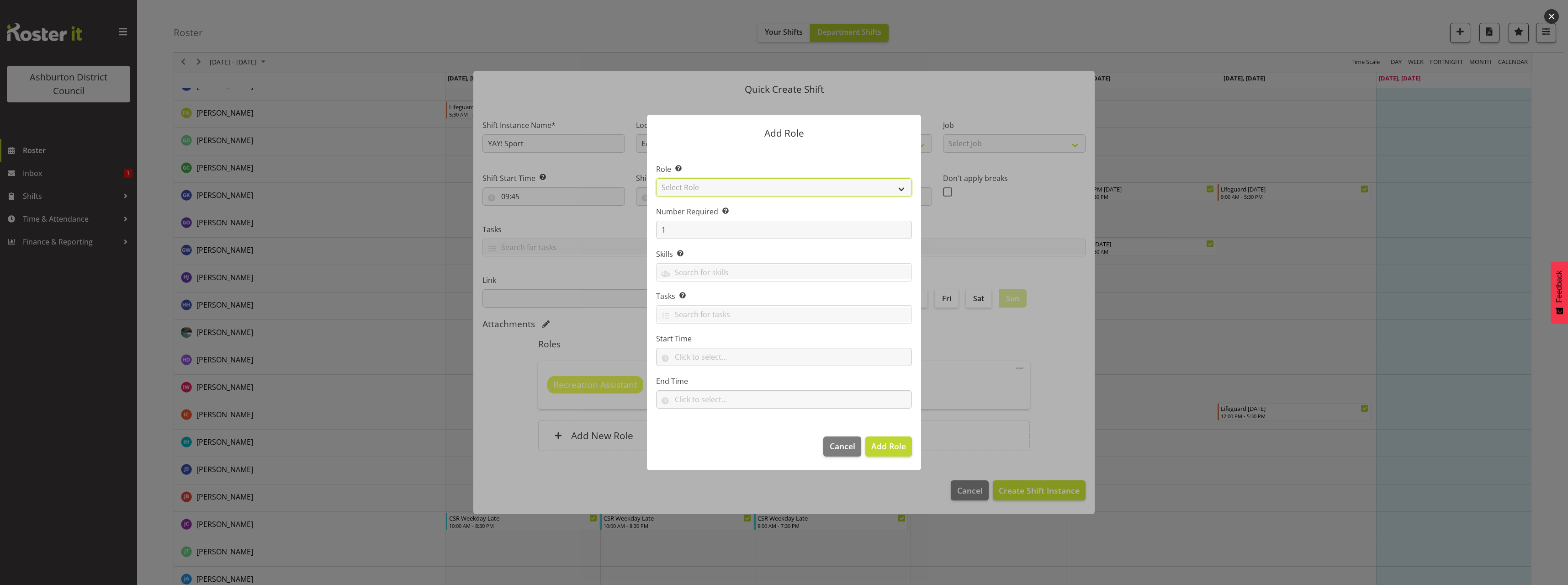
click at [764, 188] on select "Select Role AAGM Deputy Director AAGM Director Archivist Childrens Librarian Co…" at bounding box center [784, 187] width 256 height 18
select select "84"
click at [656, 179] on select "Select Role AAGM Deputy Director AAGM Director Archivist Childrens Librarian Co…" at bounding box center [784, 187] width 256 height 18
click at [746, 362] on input "text" at bounding box center [784, 356] width 256 height 18
click at [718, 386] on select "00 00 01 02 03 04 05 06 07 08 09 10 11 12 13 14 15 16 17 18 19 20 21 22 23" at bounding box center [718, 380] width 21 height 18
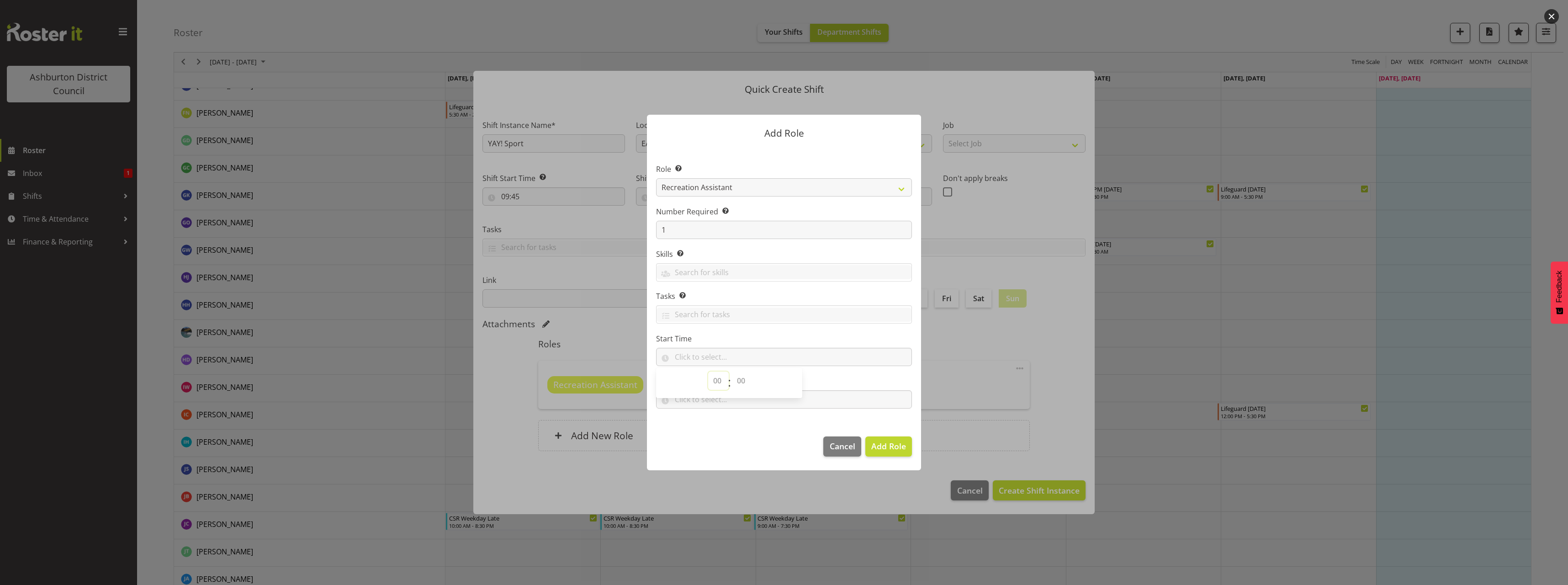
select select "9"
click at [708, 372] on select "00 00 01 02 03 04 05 06 07 08 09 10 11 12 13 14 15 16 17 18 19 20 21 22 23" at bounding box center [718, 380] width 21 height 18
click at [737, 382] on select "00 00 01 02 03 04 05 06 07 08 09 10 11 12 13 14 15 16 17 18 19 20 21 22 23 24 2…" at bounding box center [742, 380] width 21 height 18
select select "45"
click at [732, 372] on select "00 00 01 02 03 04 05 06 07 08 09 10 11 12 13 14 15 16 17 18 19 20 21 22 23 24 2…" at bounding box center [742, 380] width 21 height 18
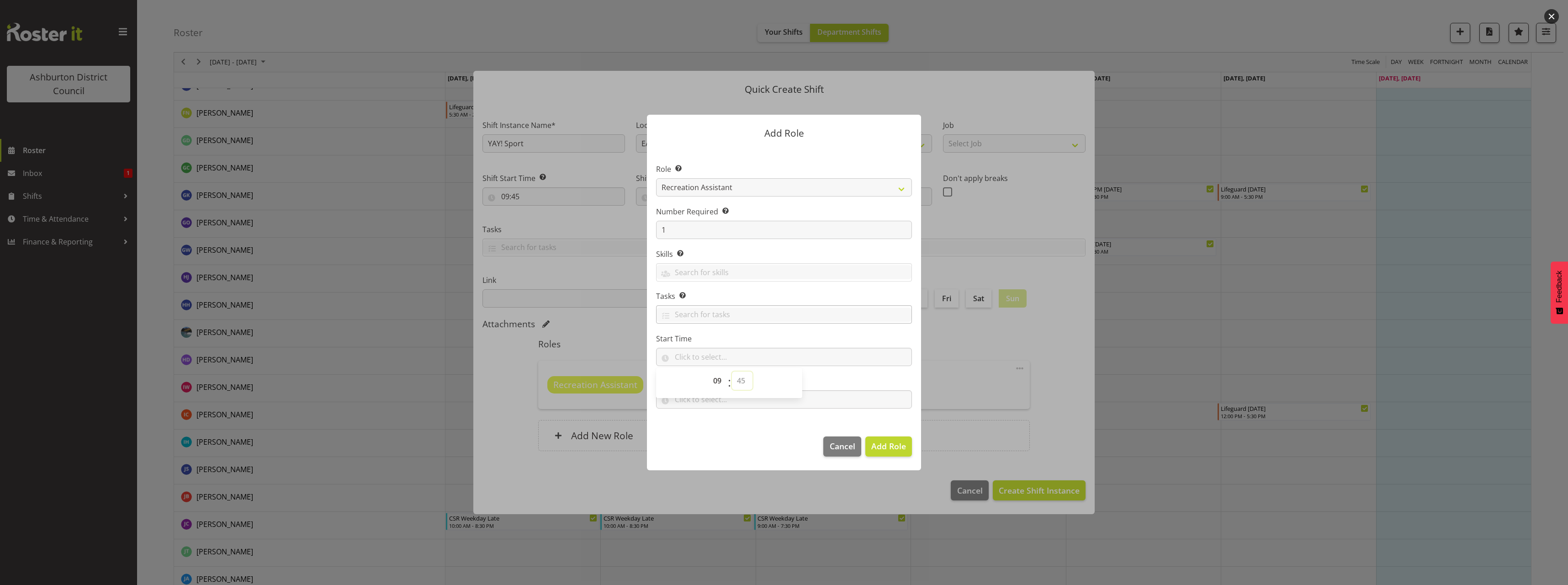
type input "09:45"
click at [702, 402] on input "text" at bounding box center [784, 399] width 256 height 18
click at [716, 422] on select "00 00 01 02 03 04 05 06 07 08 09 10 11 12 13 14 15 16 17 18 19 20 21 22 23" at bounding box center [718, 423] width 21 height 18
select select "12"
click at [708, 414] on select "00 00 01 02 03 04 05 06 07 08 09 10 11 12 13 14 15 16 17 18 19 20 21 22 23" at bounding box center [718, 423] width 21 height 18
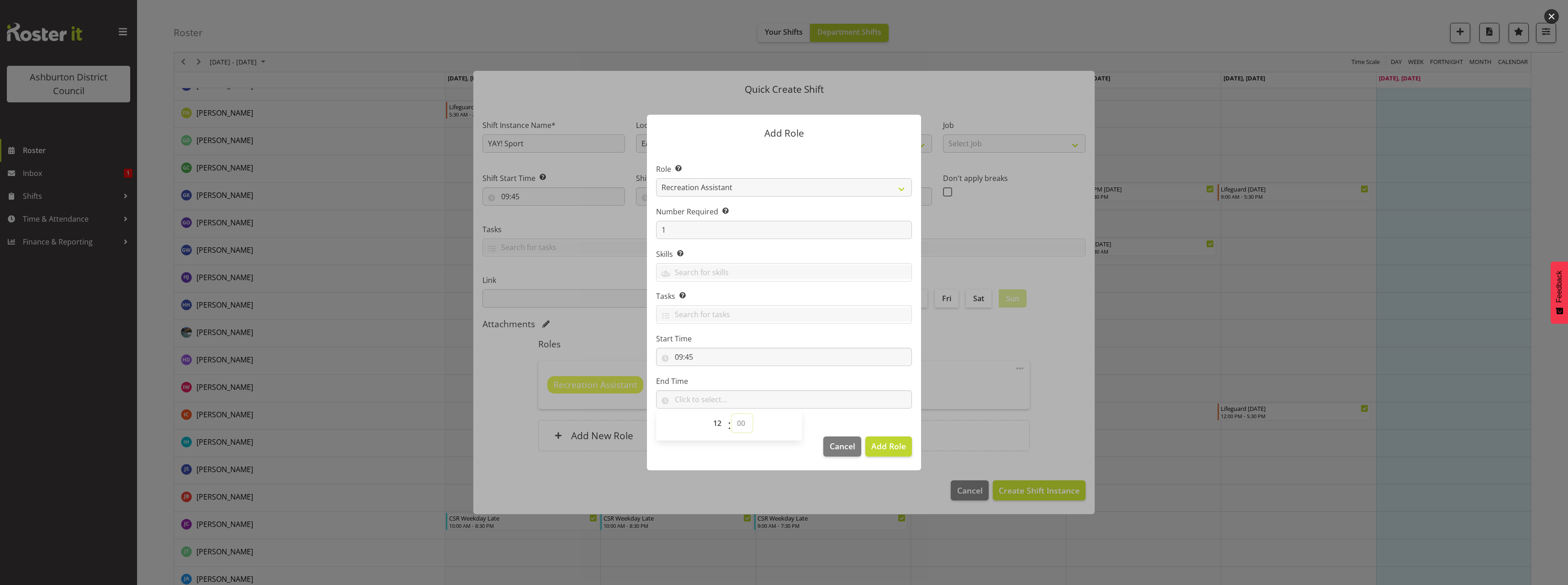
click at [739, 423] on select "00 00 01 02 03 04 05 06 07 08 09 10 11 12 13 14 15 16 17 18 19 20 21 22 23 24 2…" at bounding box center [742, 423] width 21 height 18
select select "15"
click at [732, 414] on select "00 00 01 02 03 04 05 06 07 08 09 10 11 12 13 14 15 16 17 18 19 20 21 22 23 24 2…" at bounding box center [742, 423] width 21 height 18
type input "12:15"
click at [879, 426] on section "Role Select the role you wish to add to the shift. AAGM Deputy Director AAGM Di…" at bounding box center [784, 287] width 274 height 280
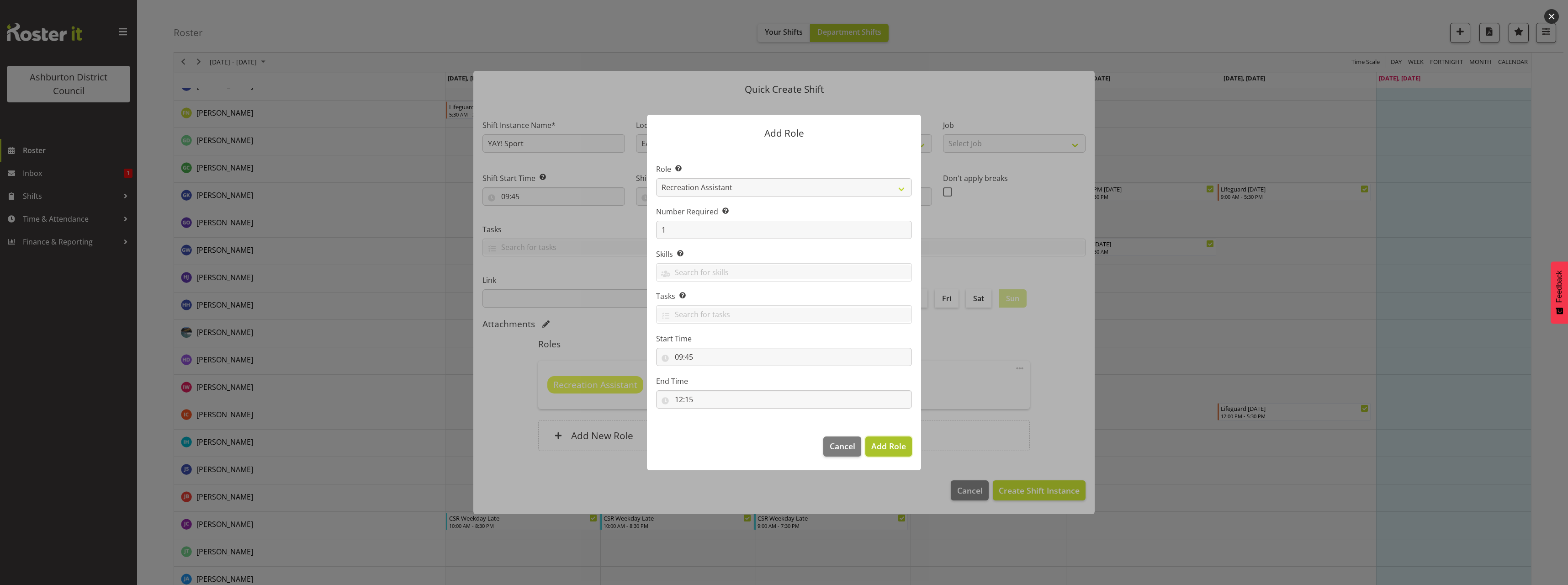
click at [893, 445] on span "Add Role" at bounding box center [888, 446] width 35 height 11
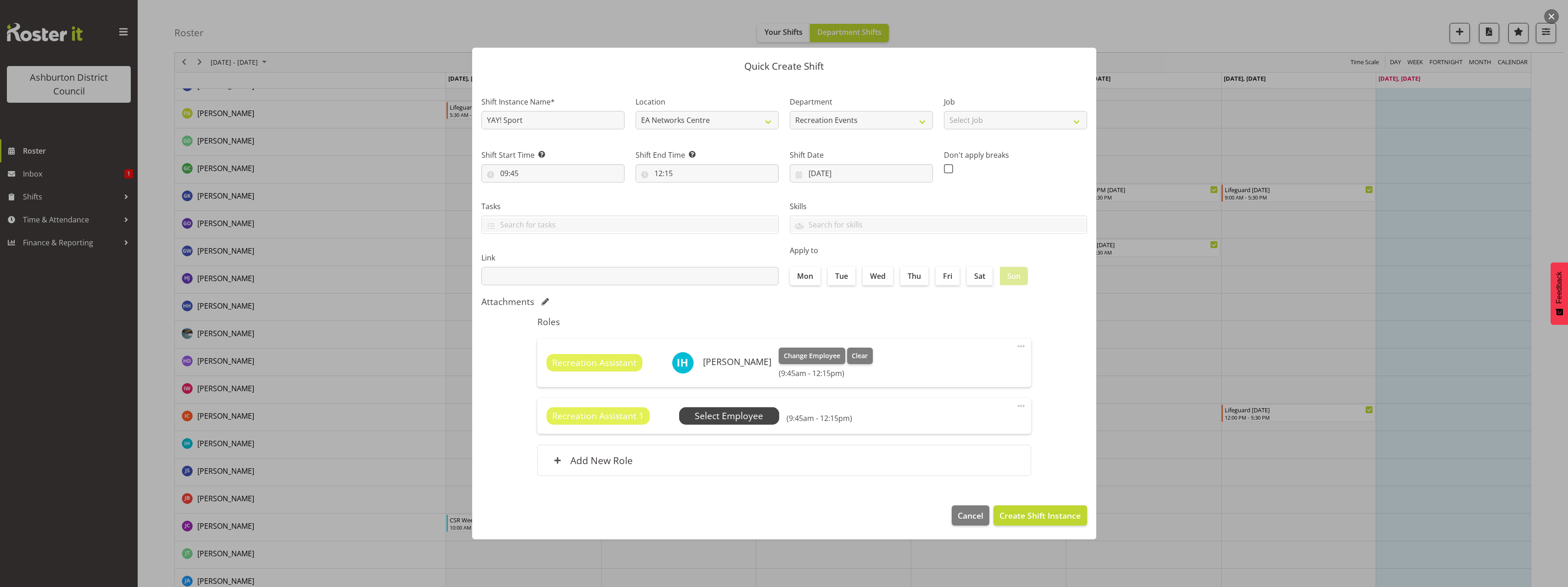
click at [717, 421] on span "Select Employee" at bounding box center [729, 417] width 68 height 13
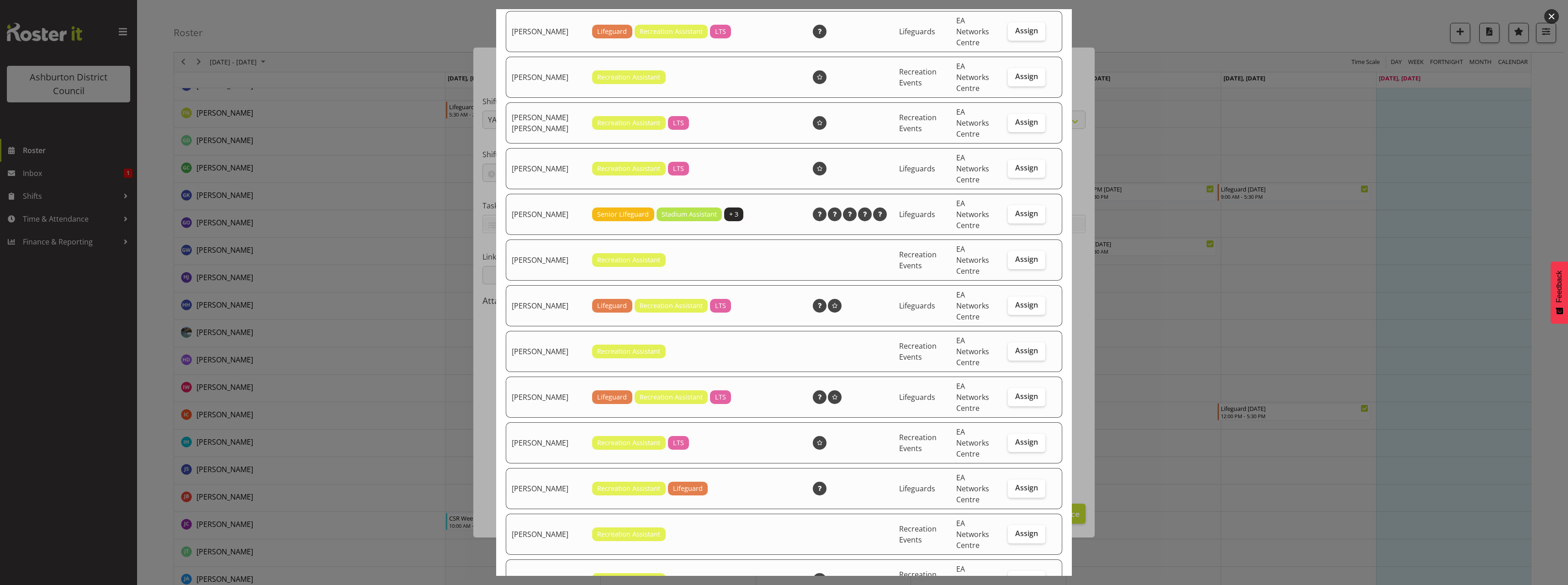
scroll to position [275, 0]
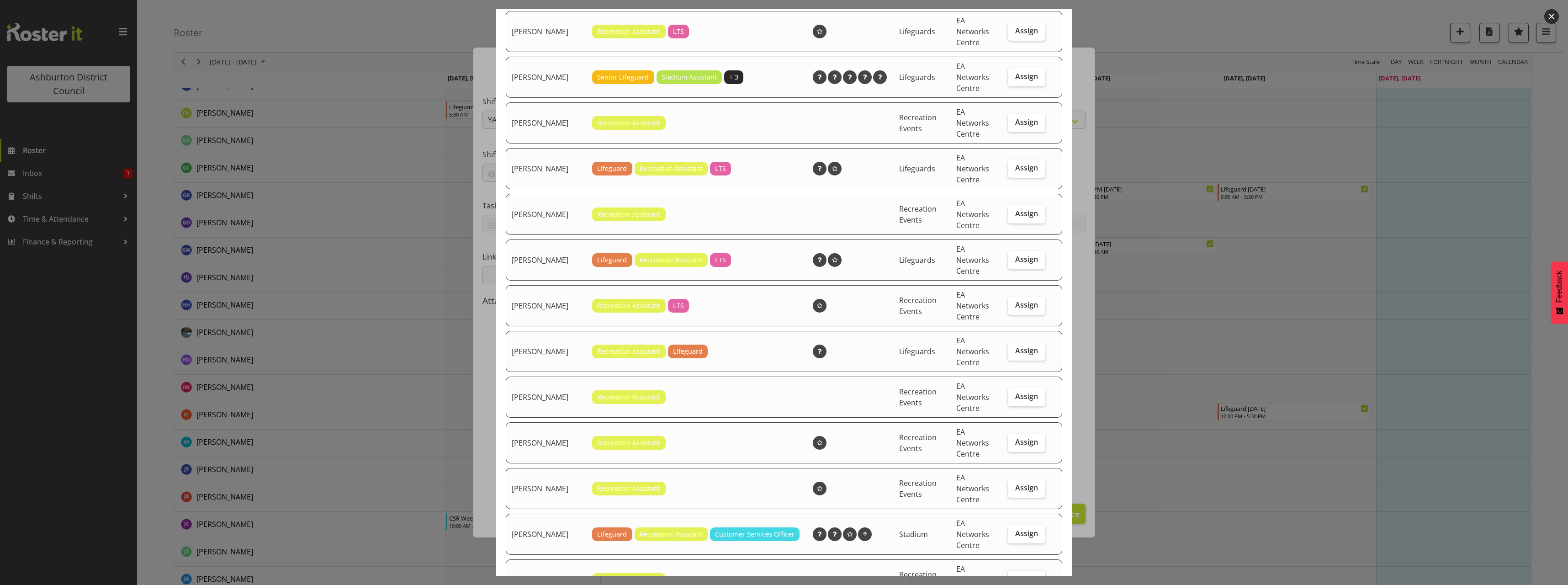
click at [1015, 574] on span "Assign" at bounding box center [1027, 579] width 23 height 9
click at [1011, 576] on input "Assign" at bounding box center [1011, 579] width 6 height 6
checkbox input "true"
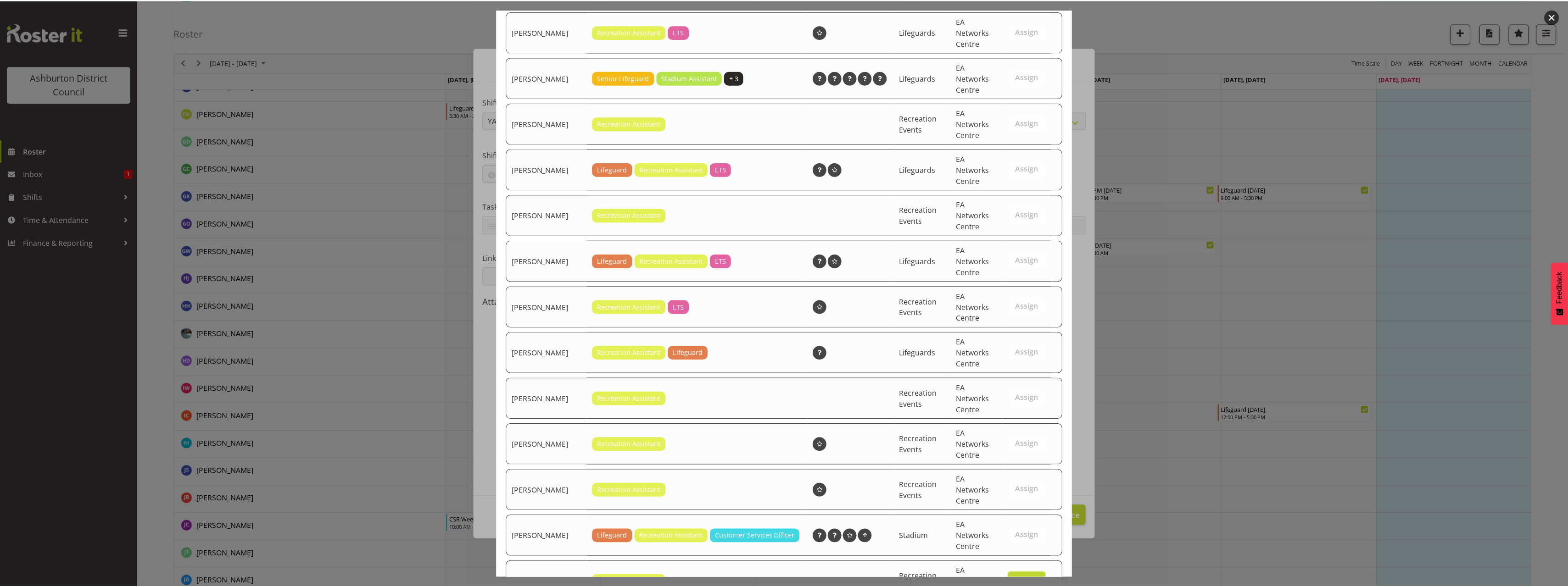
scroll to position [320, 0]
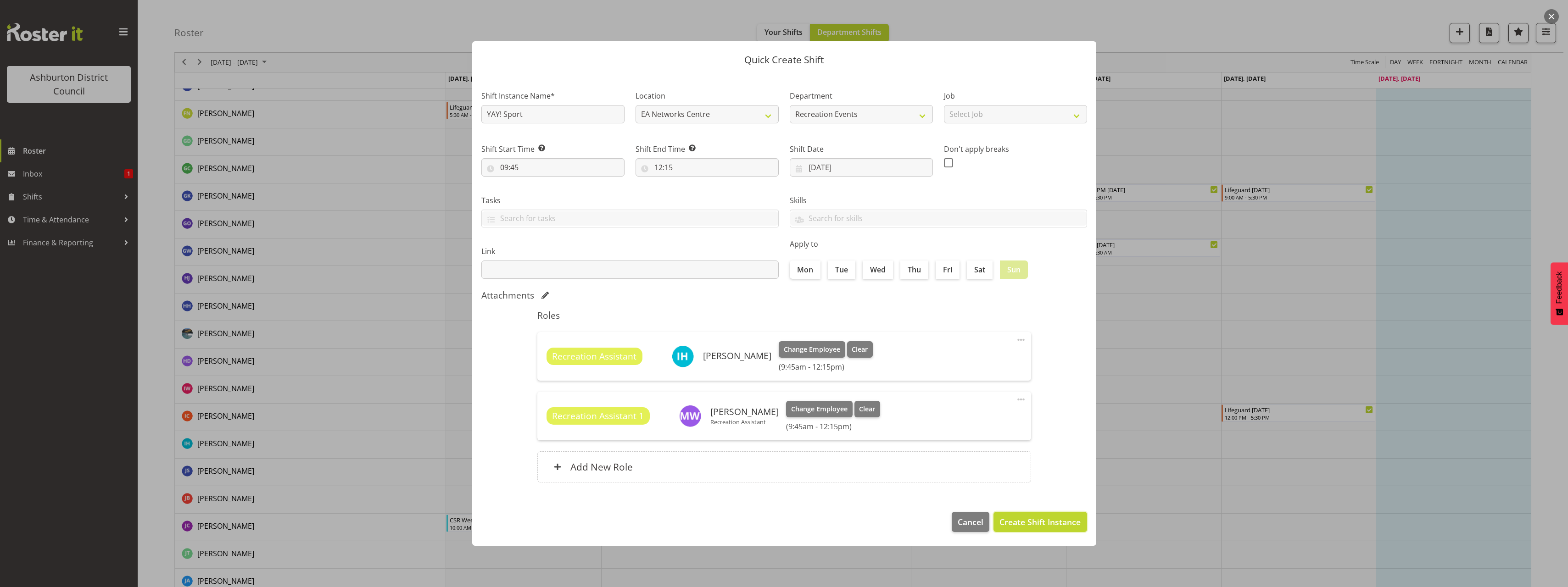
click at [1053, 524] on span "Create Shift Instance" at bounding box center [1040, 522] width 81 height 12
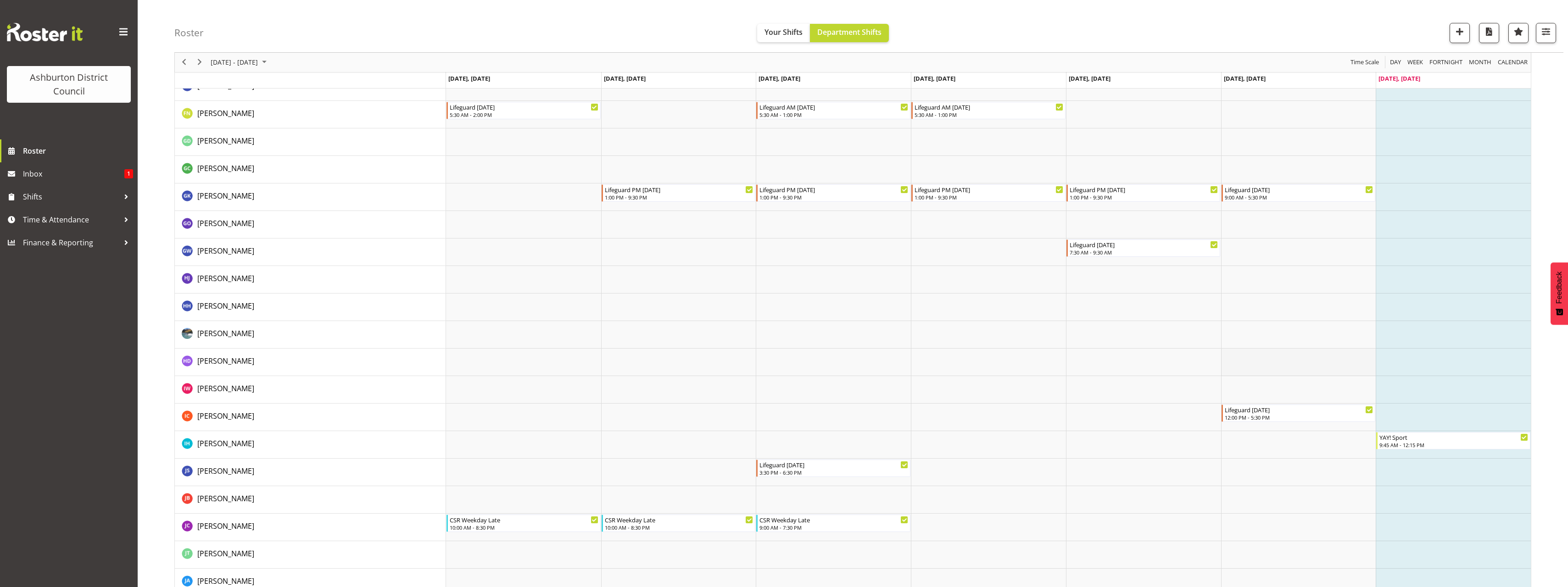
scroll to position [596, 0]
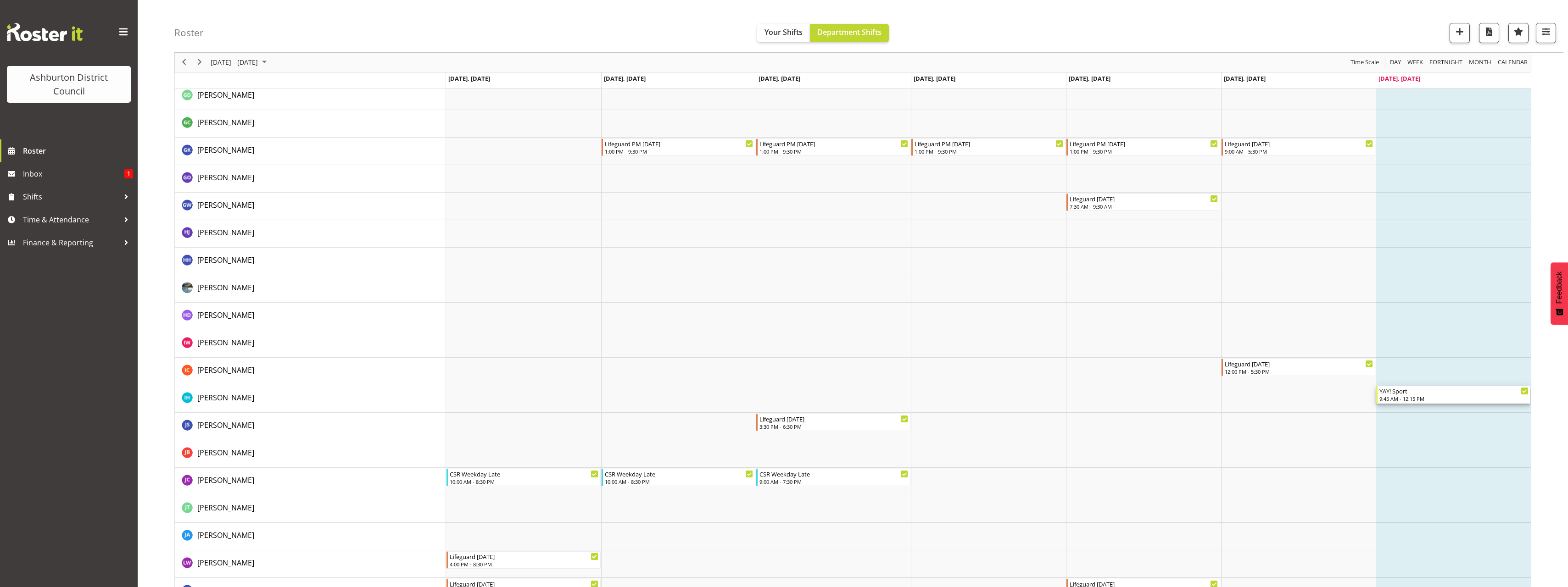
click at [1415, 395] on div "9:45 AM - 12:15 PM" at bounding box center [1454, 398] width 149 height 7
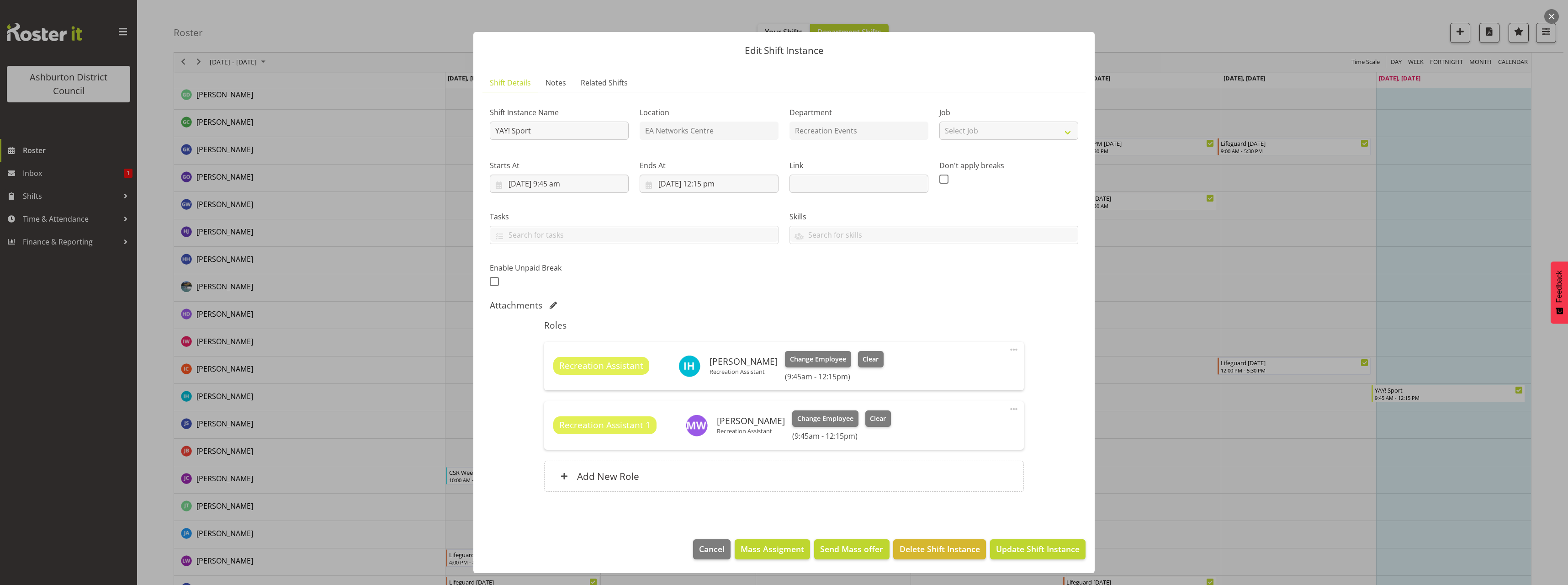
click at [1129, 267] on div at bounding box center [784, 292] width 1568 height 585
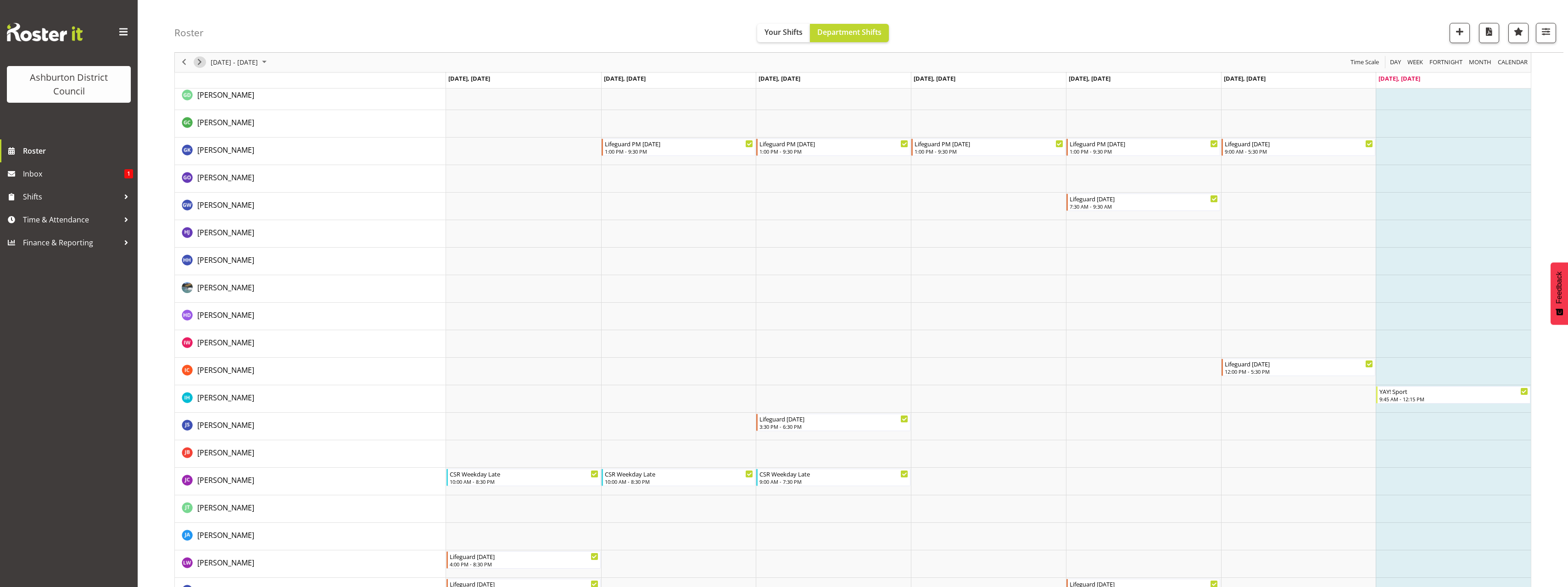
click at [201, 66] on span "Next" at bounding box center [199, 62] width 11 height 11
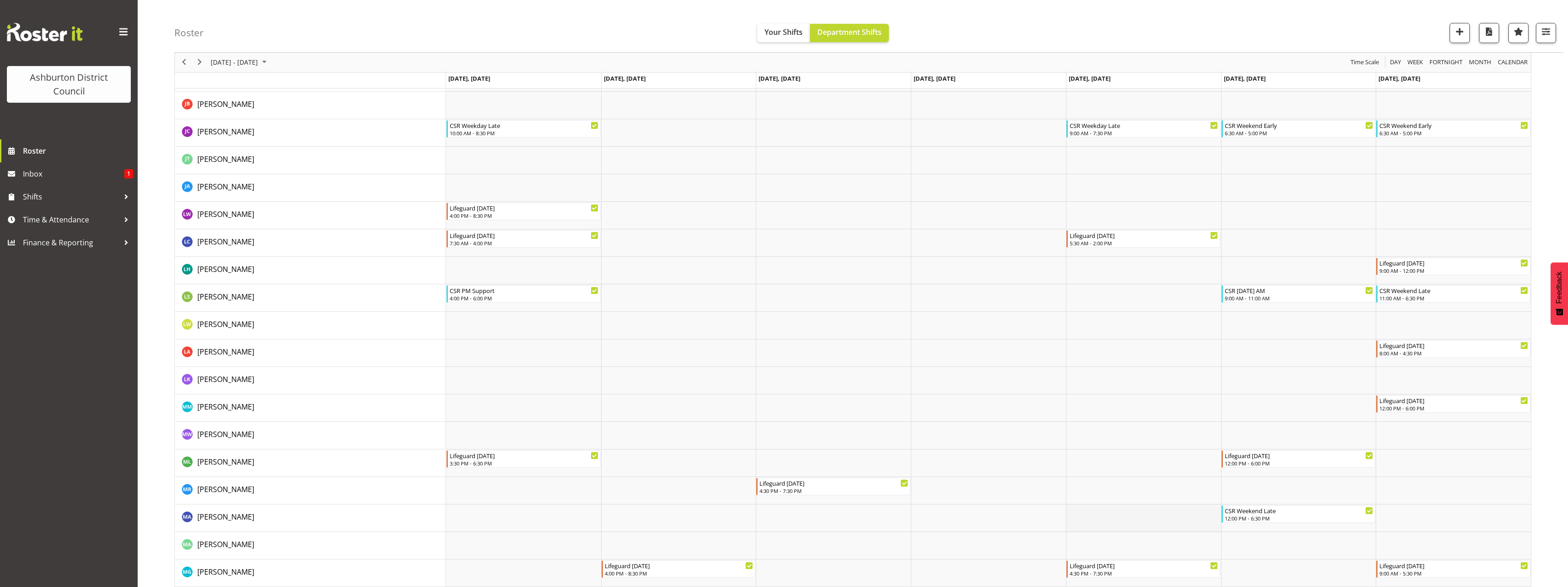
scroll to position [1101, 0]
